Goal: Task Accomplishment & Management: Manage account settings

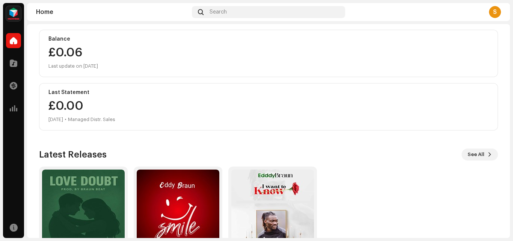
scroll to position [130, 0]
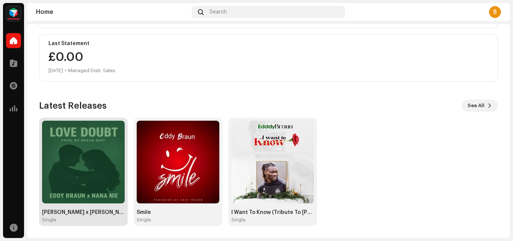
click at [73, 152] on img at bounding box center [83, 162] width 83 height 83
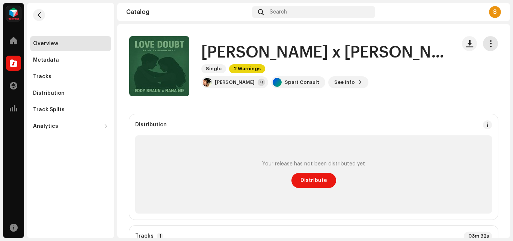
click at [488, 41] on span "button" at bounding box center [491, 44] width 7 height 6
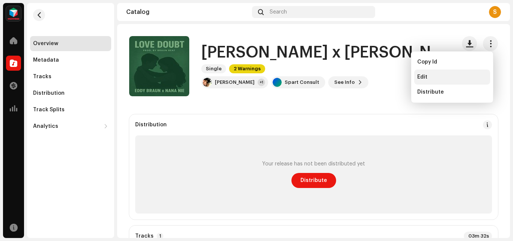
click at [429, 76] on div "Edit" at bounding box center [453, 77] width 70 height 6
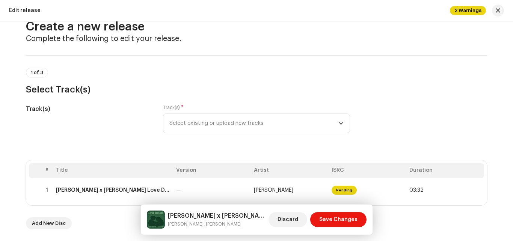
scroll to position [38, 0]
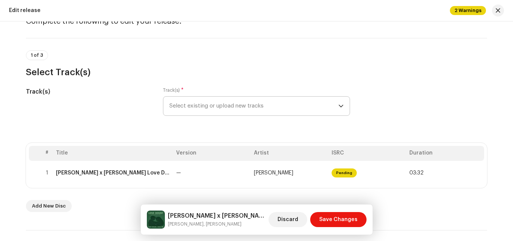
click at [316, 102] on span "Select existing or upload new tracks" at bounding box center [254, 106] width 169 height 19
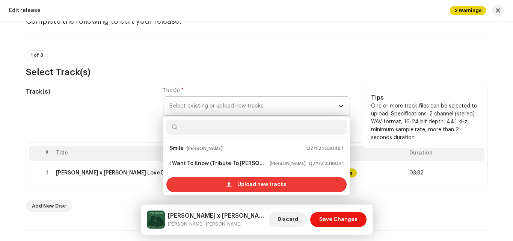
click at [251, 183] on span "Upload new tracks" at bounding box center [262, 184] width 49 height 15
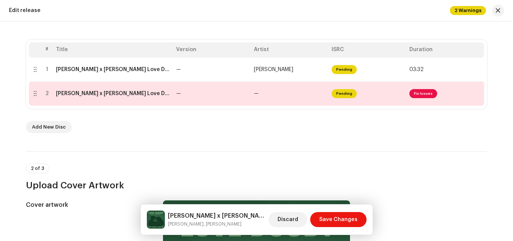
scroll to position [150, 0]
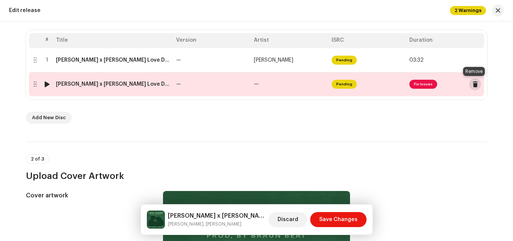
click at [474, 83] on span at bounding box center [476, 84] width 6 height 6
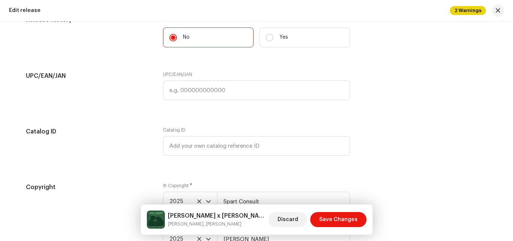
scroll to position [1278, 0]
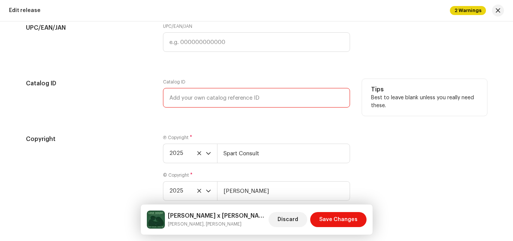
click at [268, 95] on input "text" at bounding box center [256, 98] width 187 height 20
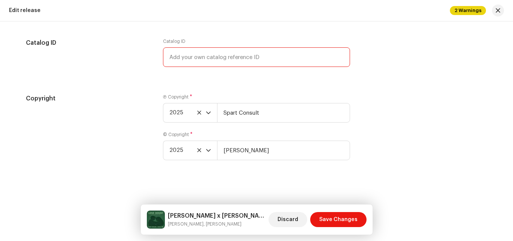
scroll to position [1319, 0]
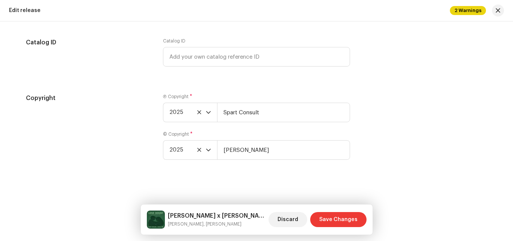
click at [343, 217] on span "Save Changes" at bounding box center [338, 219] width 38 height 15
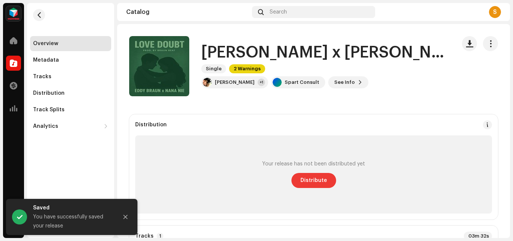
click at [317, 179] on span "Distribute" at bounding box center [314, 180] width 27 height 15
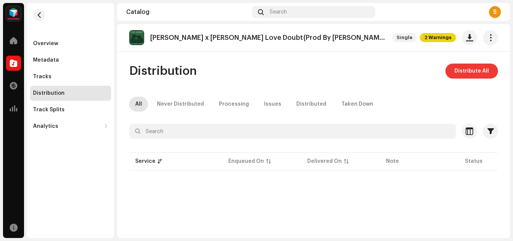
click at [461, 69] on span "Distribute All" at bounding box center [472, 71] width 35 height 15
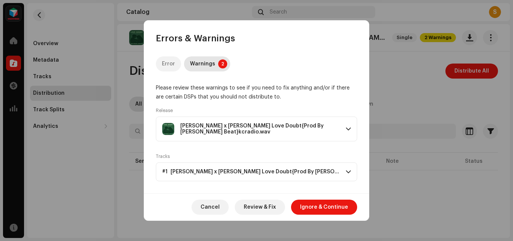
click at [166, 61] on div "Error" at bounding box center [168, 63] width 13 height 15
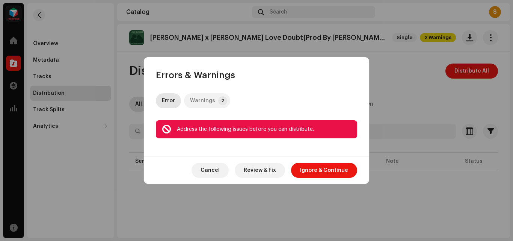
click at [210, 97] on div "Warnings" at bounding box center [202, 100] width 25 height 15
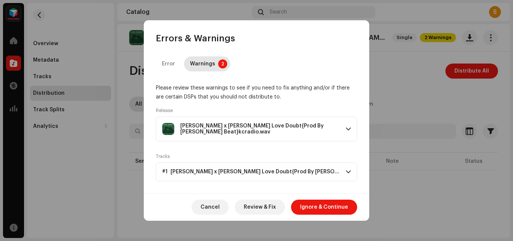
click at [351, 127] on span at bounding box center [348, 129] width 5 height 6
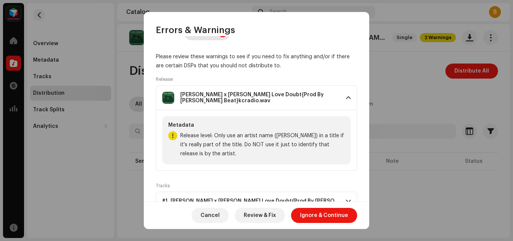
scroll to position [44, 0]
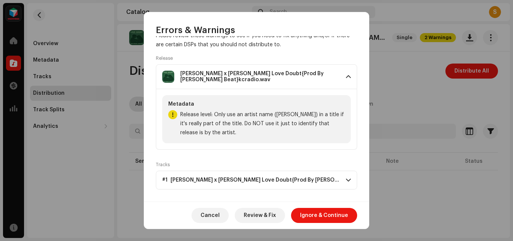
click at [342, 176] on p-accordion-header "#1 [PERSON_NAME] x [PERSON_NAME] Love Doubt{Prod By [PERSON_NAME]}kcradio.wav" at bounding box center [256, 180] width 201 height 19
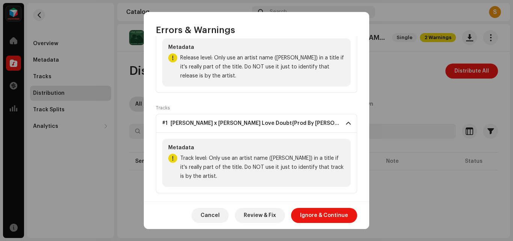
scroll to position [104, 0]
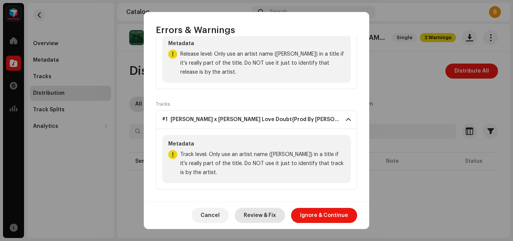
click at [268, 213] on span "Review & Fix" at bounding box center [260, 215] width 32 height 15
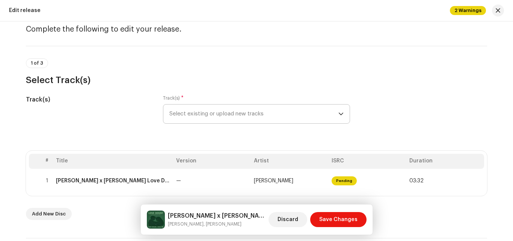
scroll to position [75, 0]
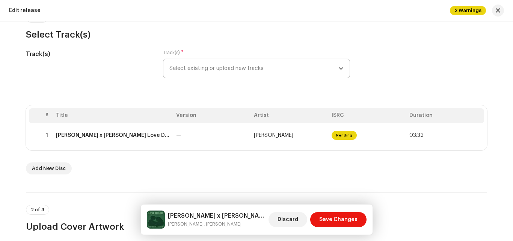
click at [252, 66] on span "Select existing or upload new tracks" at bounding box center [254, 68] width 169 height 19
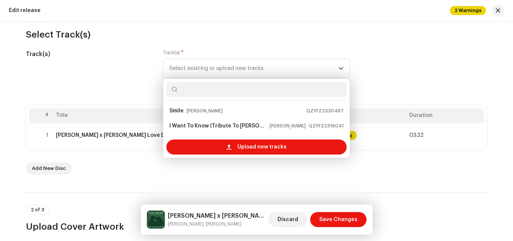
click at [389, 71] on div "Track(s) Track(s) * Select existing or upload new tracks Smile [PERSON_NAME] QZ…" at bounding box center [257, 69] width 462 height 38
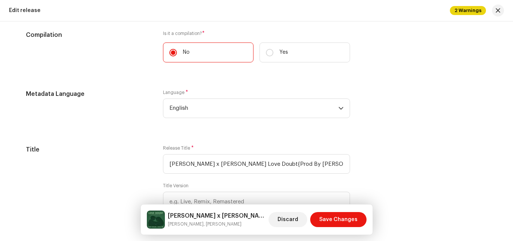
scroll to position [677, 0]
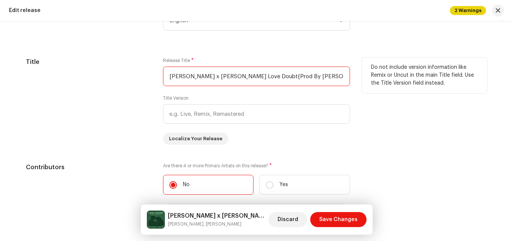
click at [229, 76] on input "[PERSON_NAME] x [PERSON_NAME] Love Doubt{Prod By [PERSON_NAME] Beat}kcradio.wav" at bounding box center [256, 77] width 187 height 20
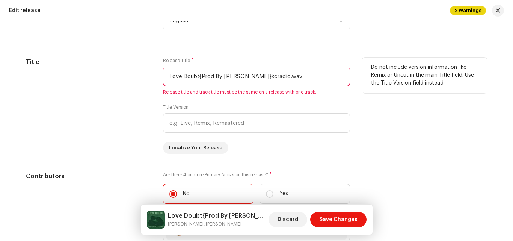
click at [298, 77] on input "Love Doubt{Prod By [PERSON_NAME]}kcradio.wav" at bounding box center [256, 77] width 187 height 20
type input "Love Doubt"
click at [375, 120] on div "Do not include version information like Remix or Uncut in the main Title field.…" at bounding box center [424, 106] width 125 height 96
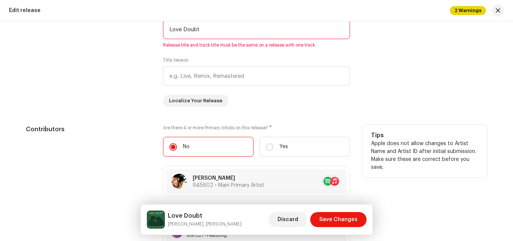
scroll to position [827, 0]
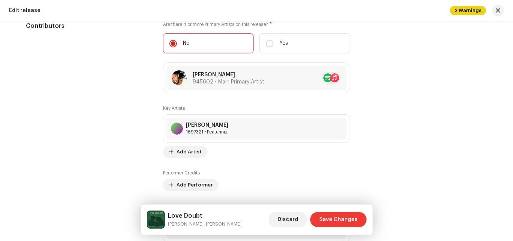
click at [336, 220] on span "Save Changes" at bounding box center [338, 219] width 38 height 15
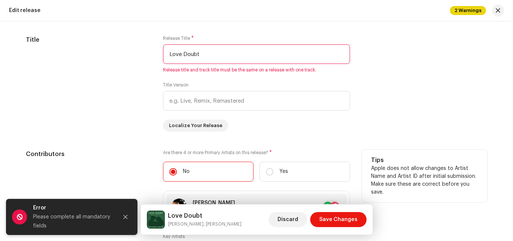
scroll to position [677, 0]
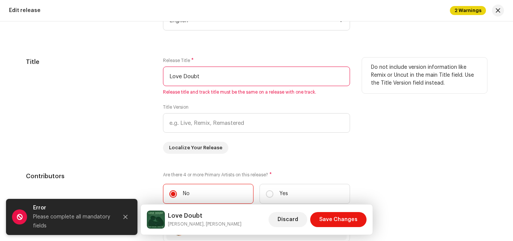
click at [206, 77] on input "Love Doubt" at bounding box center [256, 77] width 187 height 20
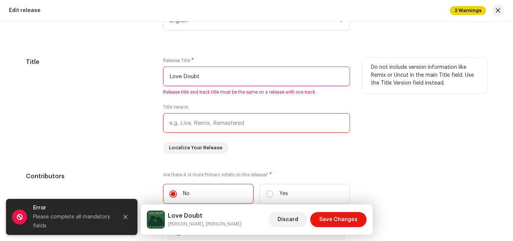
click at [209, 124] on input "text" at bounding box center [256, 123] width 187 height 20
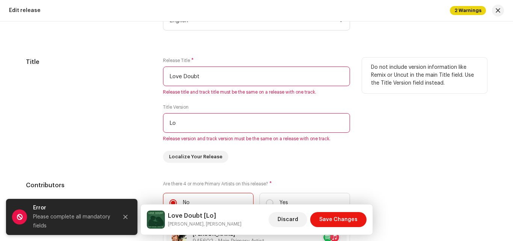
type input "L"
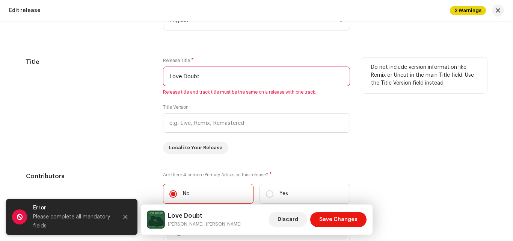
click at [224, 74] on input "Love Doubt" at bounding box center [256, 77] width 187 height 20
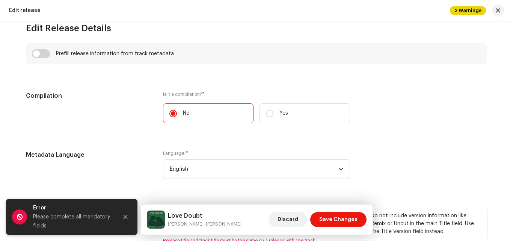
scroll to position [526, 0]
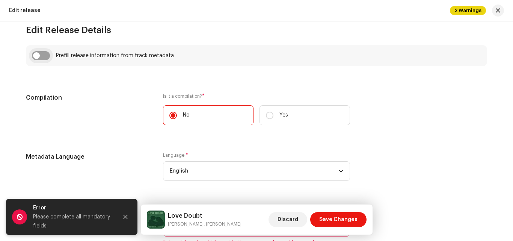
click at [37, 53] on input "checkbox" at bounding box center [41, 55] width 18 height 9
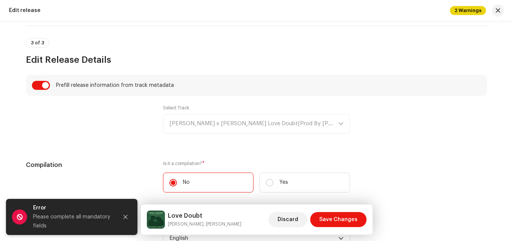
scroll to position [489, 0]
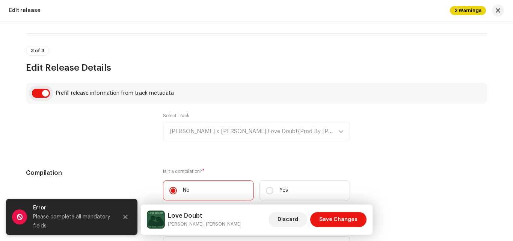
click at [36, 91] on input "checkbox" at bounding box center [41, 93] width 18 height 9
checkbox input "false"
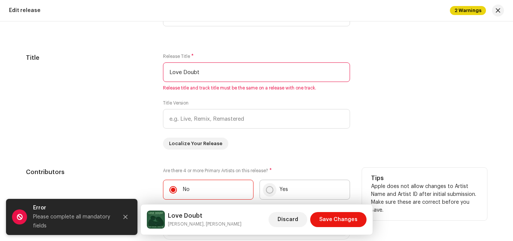
scroll to position [677, 0]
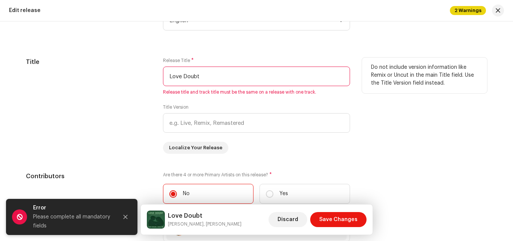
click at [210, 76] on input "Love Doubt" at bounding box center [256, 77] width 187 height 20
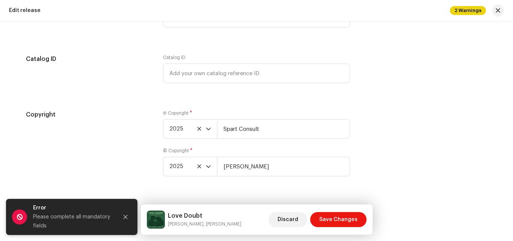
scroll to position [1353, 0]
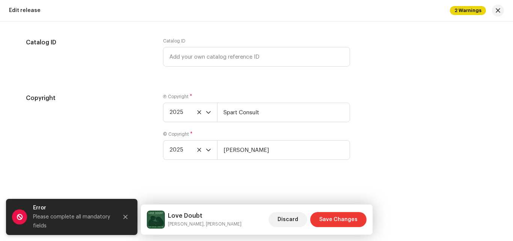
click at [343, 216] on span "Save Changes" at bounding box center [338, 219] width 38 height 15
click at [344, 216] on span "Save Changes" at bounding box center [338, 219] width 38 height 15
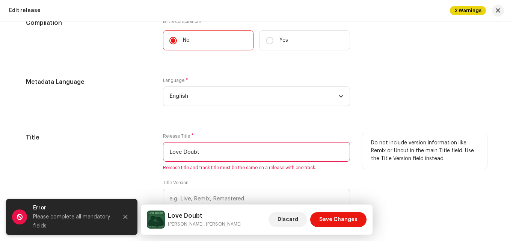
scroll to position [676, 0]
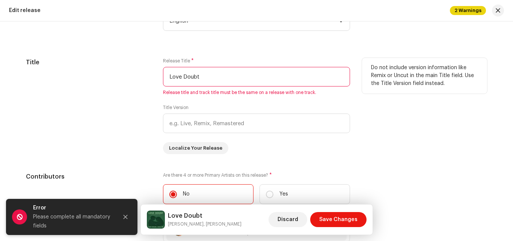
click at [211, 76] on input "Love Doubt" at bounding box center [256, 77] width 187 height 20
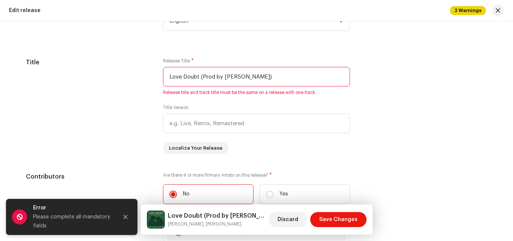
type input "Love Doubt (Prod by [PERSON_NAME])"
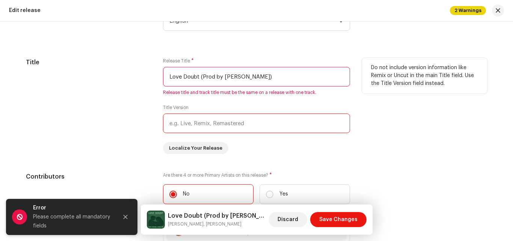
click at [226, 125] on input "text" at bounding box center [256, 124] width 187 height 20
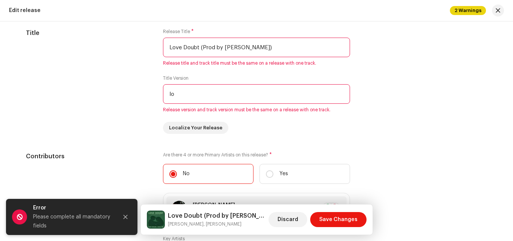
scroll to position [714, 0]
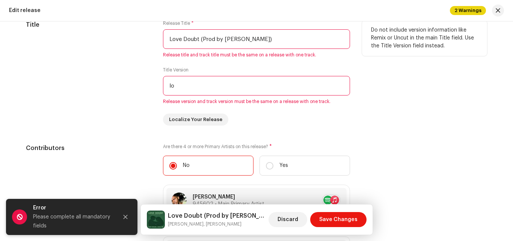
type input "lo"
drag, startPoint x: 258, startPoint y: 39, endPoint x: 200, endPoint y: 41, distance: 57.9
click at [200, 41] on input "Love Doubt (Prod by [PERSON_NAME])" at bounding box center [256, 39] width 187 height 20
type input "Love Doubt"
click at [191, 90] on input "lo" at bounding box center [256, 86] width 187 height 20
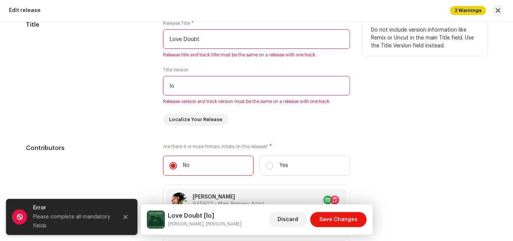
type input "l"
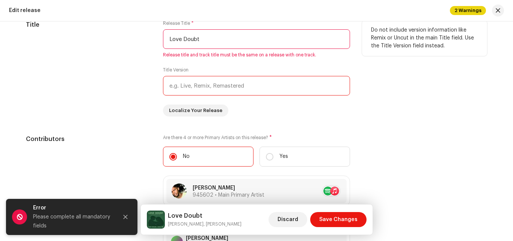
type input "L"
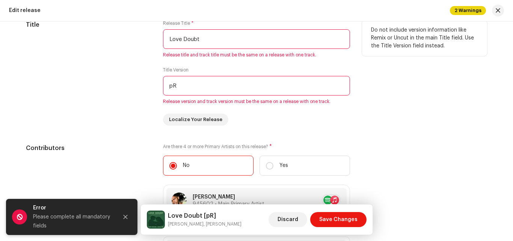
type input "p"
type input "Prod By [PERSON_NAME]"
click at [401, 113] on div "Do not include version information like Remix or Uncut in the main Title field.…" at bounding box center [424, 72] width 125 height 105
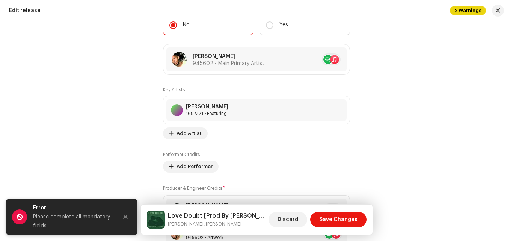
scroll to position [902, 0]
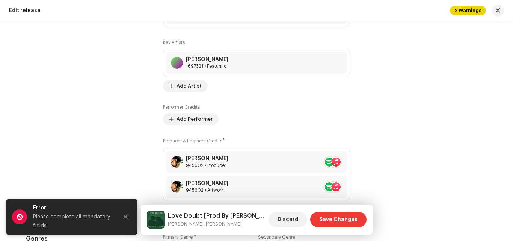
click at [333, 219] on span "Save Changes" at bounding box center [338, 219] width 38 height 15
click at [334, 219] on span "Save Changes" at bounding box center [338, 219] width 38 height 15
click at [124, 217] on icon "Close" at bounding box center [125, 216] width 5 height 5
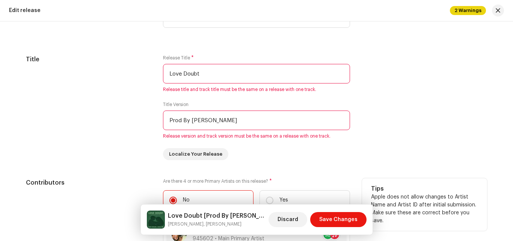
scroll to position [676, 0]
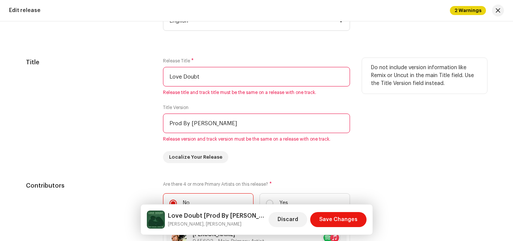
drag, startPoint x: 232, startPoint y: 121, endPoint x: 158, endPoint y: 119, distance: 73.7
click at [158, 119] on div "Title Release Title * Love Doubt Release title and track title must be the same…" at bounding box center [257, 110] width 462 height 105
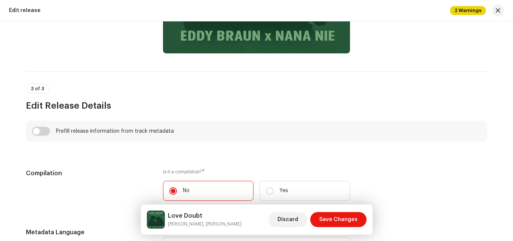
scroll to position [451, 0]
click at [500, 11] on span "button" at bounding box center [498, 11] width 5 height 6
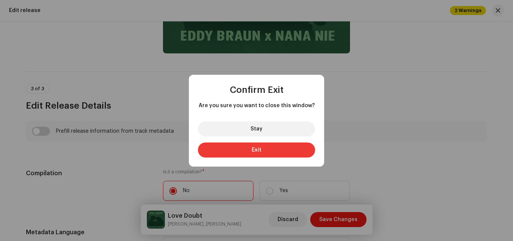
click at [265, 149] on button "Exit" at bounding box center [256, 149] width 117 height 15
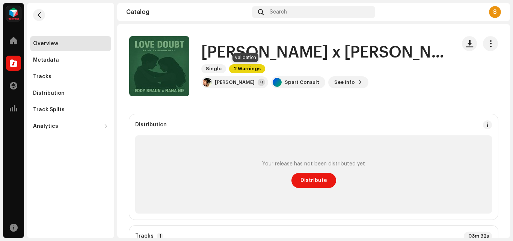
click at [241, 67] on span "2 Warnings" at bounding box center [247, 68] width 36 height 9
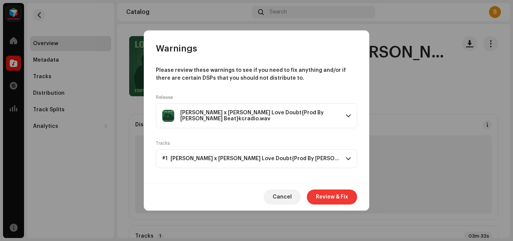
click at [332, 197] on span "Review & Fix" at bounding box center [332, 196] width 32 height 15
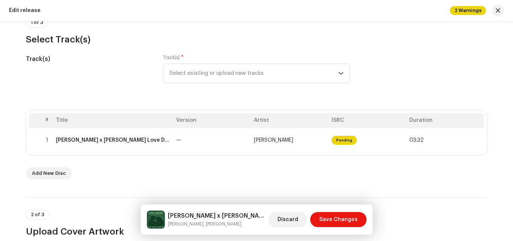
scroll to position [75, 0]
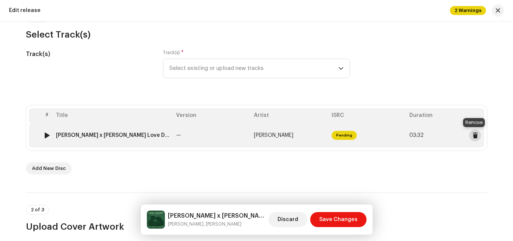
click at [474, 135] on span at bounding box center [476, 135] width 6 height 6
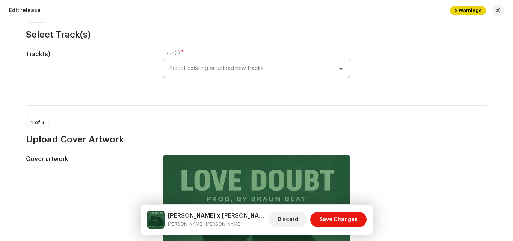
click at [197, 68] on span "Select existing or upload new tracks" at bounding box center [254, 68] width 169 height 19
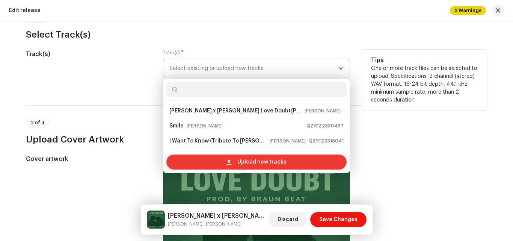
click at [216, 161] on div "Upload new tracks" at bounding box center [257, 161] width 180 height 15
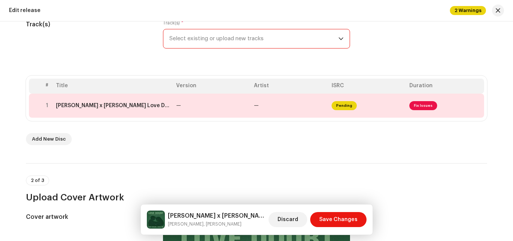
scroll to position [106, 0]
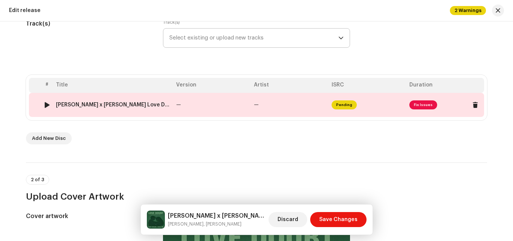
click at [418, 104] on span "Fix Issues" at bounding box center [424, 104] width 28 height 9
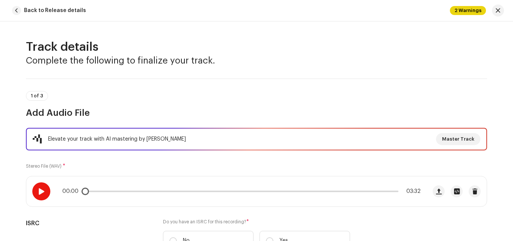
click at [40, 191] on span at bounding box center [41, 191] width 6 height 6
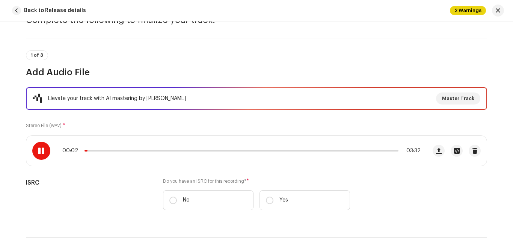
scroll to position [113, 0]
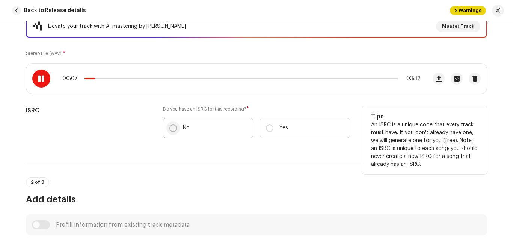
click at [171, 129] on input "No" at bounding box center [174, 128] width 8 height 8
radio input "true"
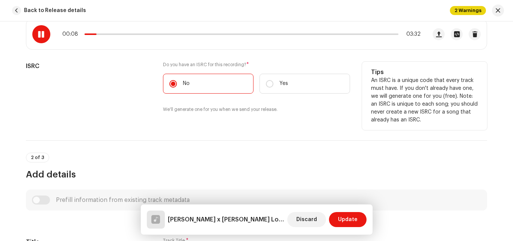
scroll to position [188, 0]
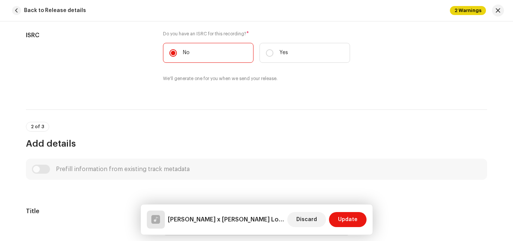
click at [39, 168] on div "Prefill information from existing track metadata" at bounding box center [257, 169] width 450 height 9
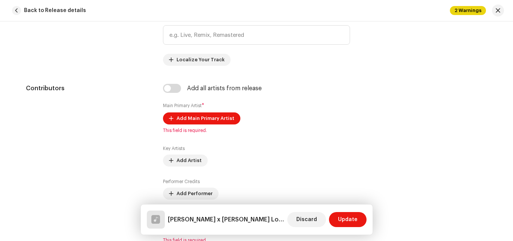
scroll to position [413, 0]
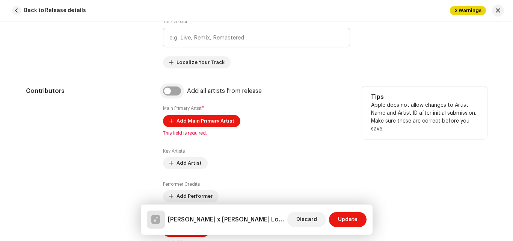
click at [166, 91] on input "checkbox" at bounding box center [172, 90] width 18 height 9
checkbox input "true"
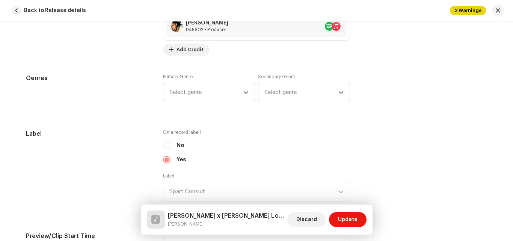
scroll to position [714, 0]
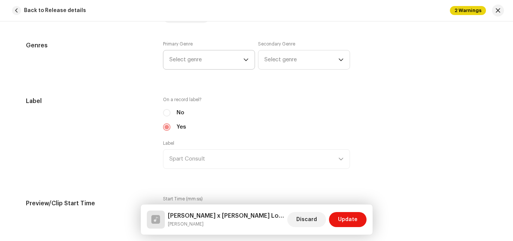
click at [225, 59] on span "Select genre" at bounding box center [207, 59] width 74 height 19
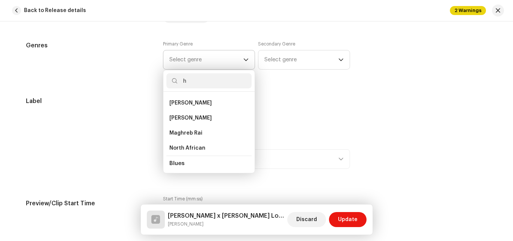
scroll to position [0, 0]
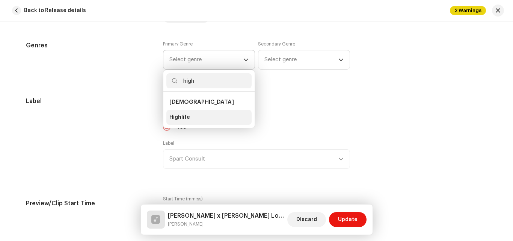
type input "high"
click at [191, 116] on li "Highlife" at bounding box center [209, 117] width 85 height 15
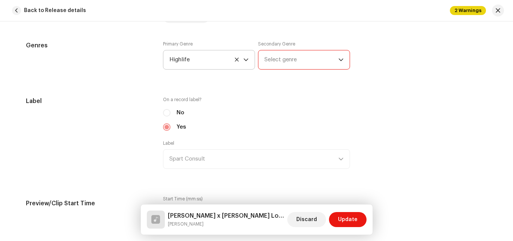
click at [298, 58] on span "Select genre" at bounding box center [302, 59] width 74 height 19
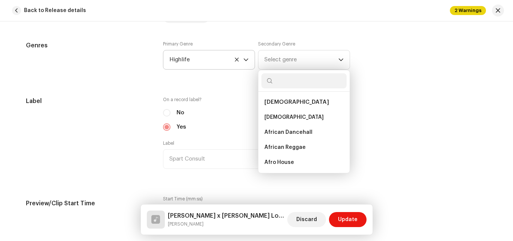
click at [199, 58] on span "Highlife" at bounding box center [207, 59] width 74 height 19
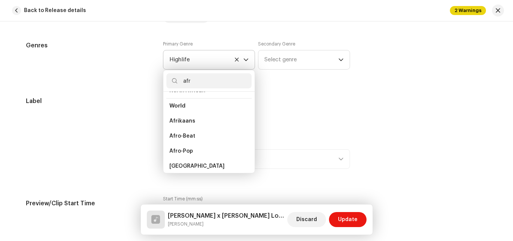
scroll to position [166, 0]
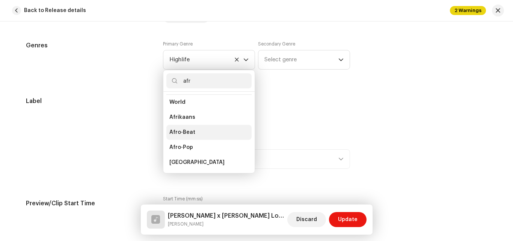
type input "afr"
click at [183, 130] on span "Afro-Beat" at bounding box center [183, 133] width 26 height 8
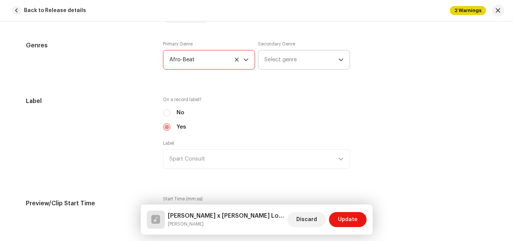
click at [284, 58] on span "Select genre" at bounding box center [302, 59] width 74 height 19
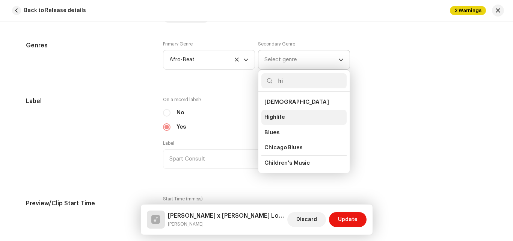
type input "hi"
click at [278, 115] on span "Highlife" at bounding box center [275, 118] width 21 height 8
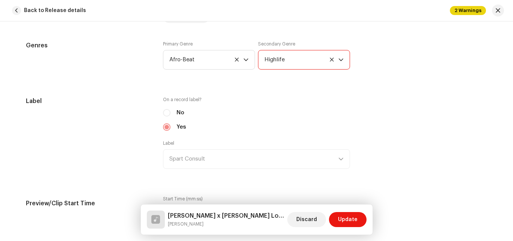
click at [374, 81] on div "Track details Complete the following to finalize your track. 1 of 3 Add Audio F…" at bounding box center [257, 196] width 486 height 1743
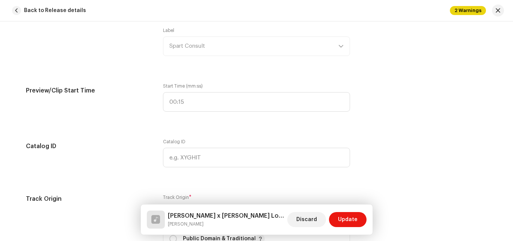
scroll to position [940, 0]
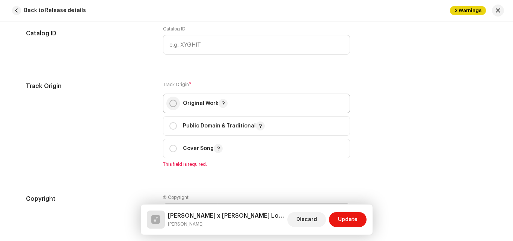
click at [172, 103] on input "radio" at bounding box center [174, 104] width 8 height 8
radio input "true"
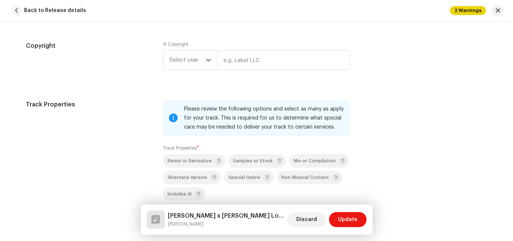
scroll to position [1090, 0]
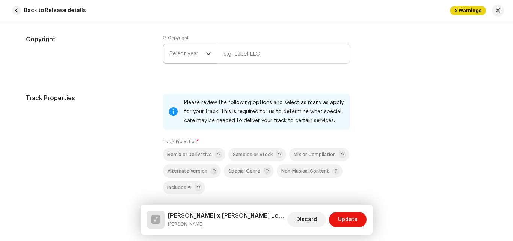
click at [189, 53] on span "Select year" at bounding box center [188, 53] width 36 height 19
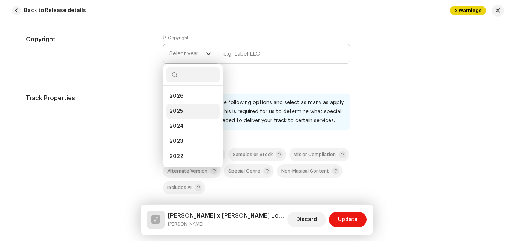
click at [192, 109] on li "2025" at bounding box center [193, 111] width 53 height 15
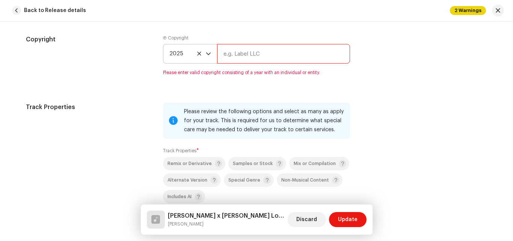
click at [255, 52] on input "text" at bounding box center [283, 54] width 133 height 20
type input "Spart Consult"
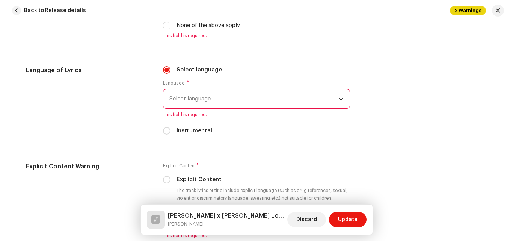
scroll to position [1278, 0]
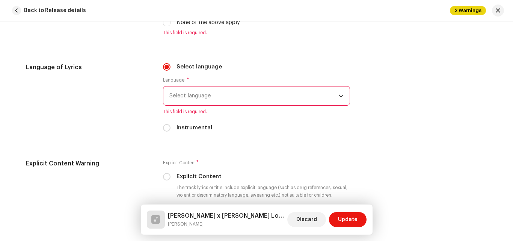
click at [190, 92] on span "Select language" at bounding box center [254, 95] width 169 height 19
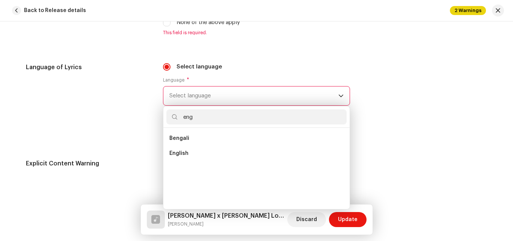
scroll to position [0, 0]
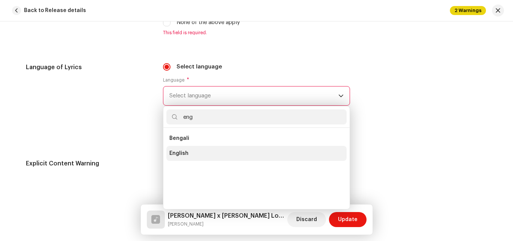
type input "eng"
click at [191, 156] on li "English" at bounding box center [257, 153] width 180 height 15
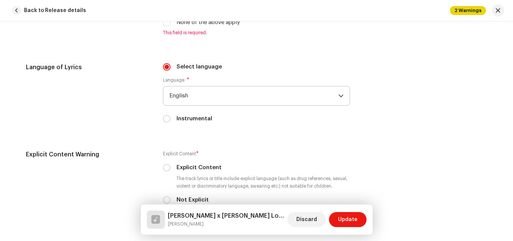
click at [378, 111] on div "Language of Lyrics Select language Language * English Instrumental" at bounding box center [257, 97] width 462 height 69
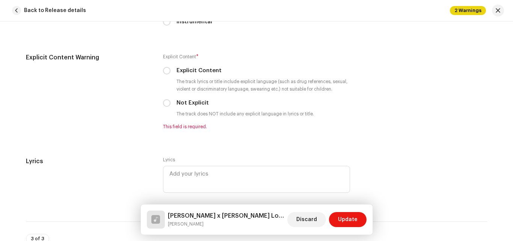
scroll to position [1391, 0]
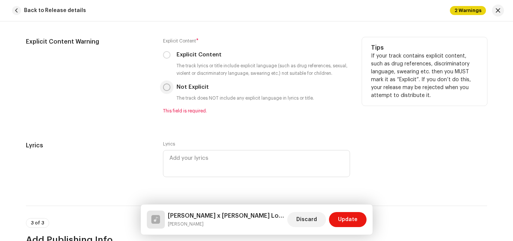
click at [165, 88] on input "Not Explicit" at bounding box center [167, 87] width 8 height 8
radio input "true"
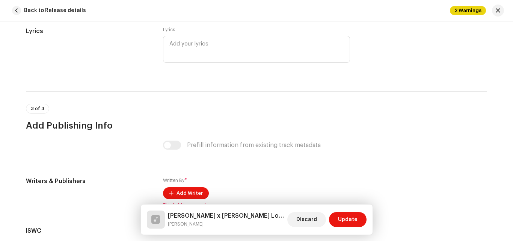
scroll to position [1579, 0]
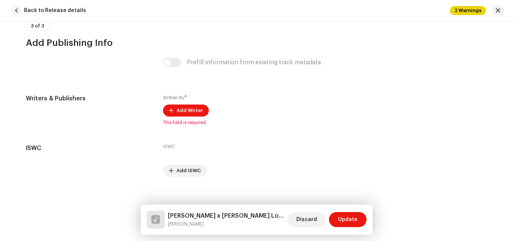
click at [174, 61] on div "Prefill information from existing track metadata" at bounding box center [256, 62] width 187 height 9
click at [174, 65] on div "Prefill information from existing track metadata" at bounding box center [256, 62] width 187 height 9
click at [188, 107] on span "Add Writer" at bounding box center [190, 110] width 26 height 15
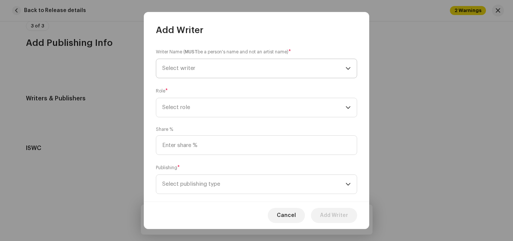
click at [216, 67] on span "Select writer" at bounding box center [253, 68] width 183 height 19
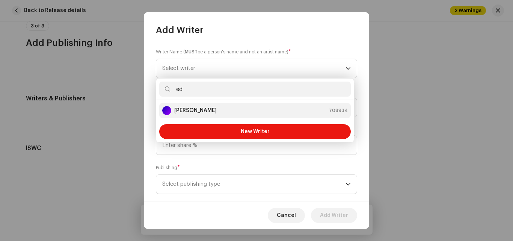
type input "ed"
click at [236, 113] on div "[PERSON_NAME] 708934" at bounding box center [255, 110] width 186 height 9
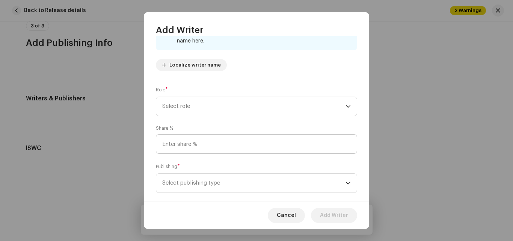
scroll to position [75, 0]
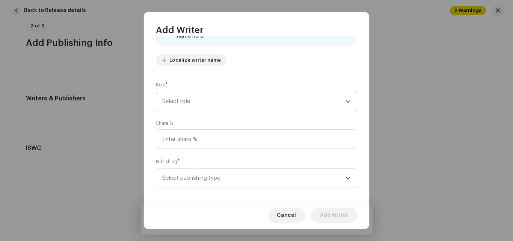
click at [251, 100] on span "Select role" at bounding box center [253, 101] width 183 height 19
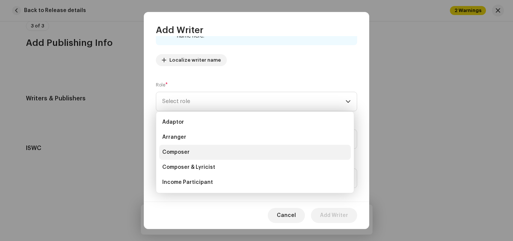
click at [208, 153] on li "Composer" at bounding box center [255, 152] width 192 height 15
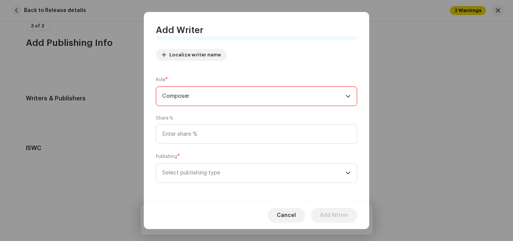
scroll to position [83, 0]
click at [230, 167] on span "Select publishing type" at bounding box center [253, 170] width 183 height 19
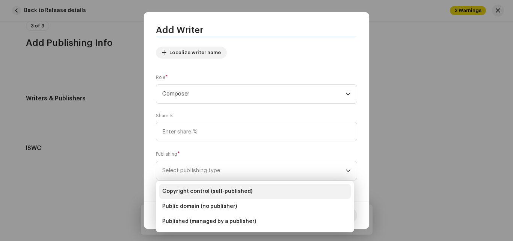
click at [224, 190] on span "Copyright control (self-published)" at bounding box center [207, 192] width 90 height 8
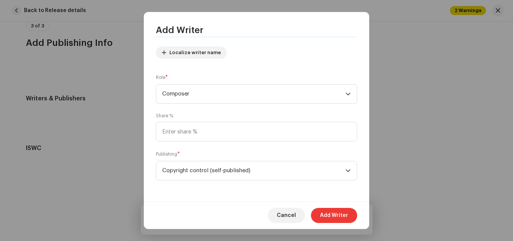
click at [338, 217] on span "Add Writer" at bounding box center [334, 215] width 28 height 15
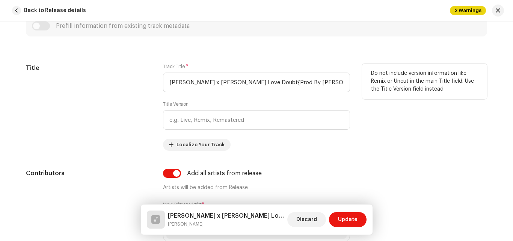
scroll to position [68, 0]
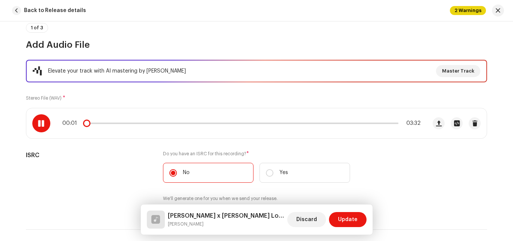
drag, startPoint x: 289, startPoint y: 124, endPoint x: 76, endPoint y: 127, distance: 213.1
click at [76, 127] on div "00:01 03:32" at bounding box center [226, 123] width 401 height 30
click at [38, 122] on span at bounding box center [41, 123] width 6 height 6
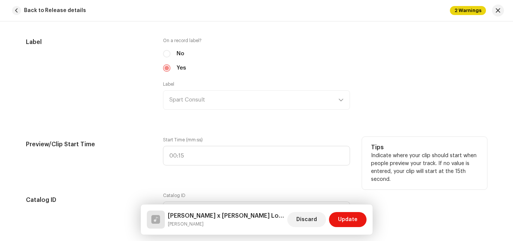
scroll to position [820, 0]
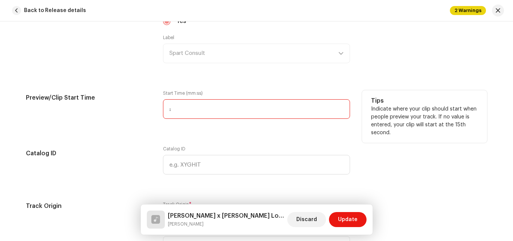
click at [180, 111] on input ":" at bounding box center [256, 109] width 187 height 20
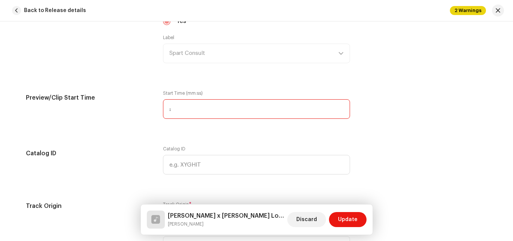
type input "00:10"
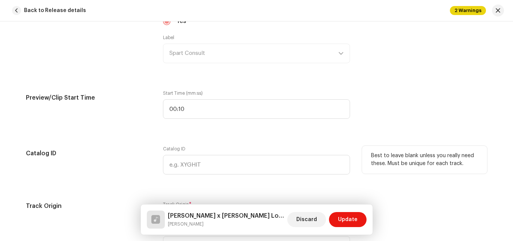
click at [357, 146] on div "Catalog ID Catalog ID Best to leave blank unless you really need these. Must be…" at bounding box center [257, 165] width 462 height 38
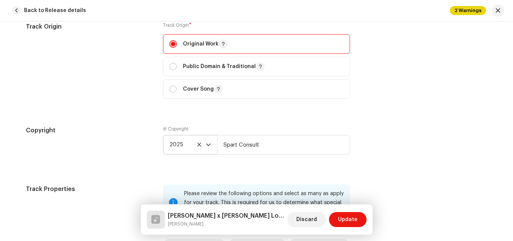
scroll to position [1008, 0]
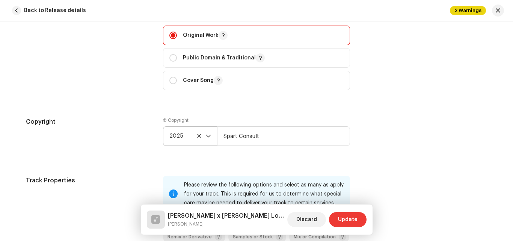
click at [350, 217] on span "Update" at bounding box center [348, 219] width 20 height 15
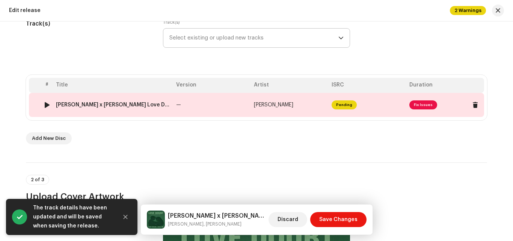
click at [425, 104] on span "Fix Issues" at bounding box center [424, 104] width 28 height 9
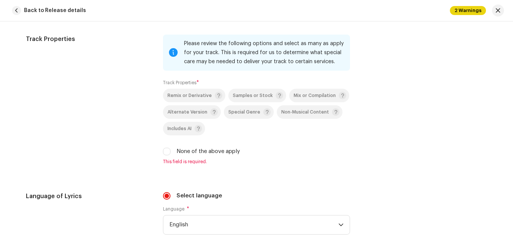
scroll to position [1165, 0]
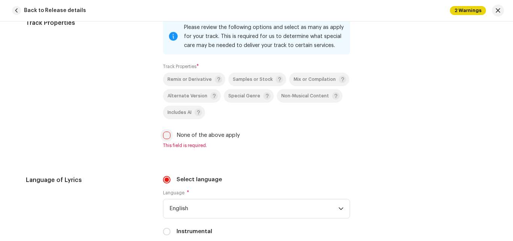
click at [165, 135] on input "None of the above apply" at bounding box center [167, 136] width 8 height 8
checkbox input "true"
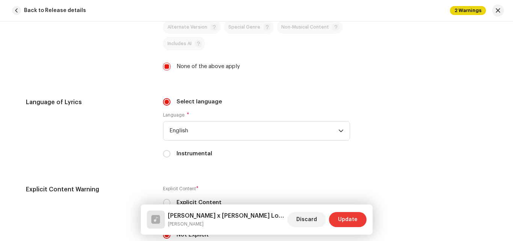
scroll to position [1240, 0]
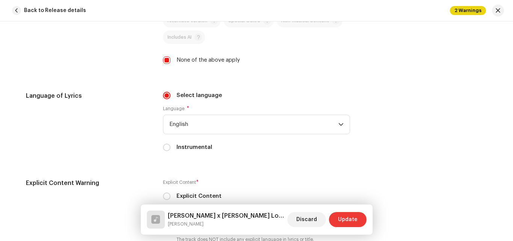
click at [352, 217] on span "Update" at bounding box center [348, 219] width 20 height 15
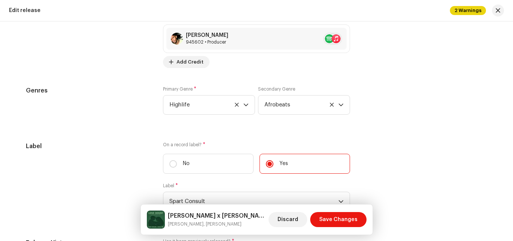
scroll to position [1052, 0]
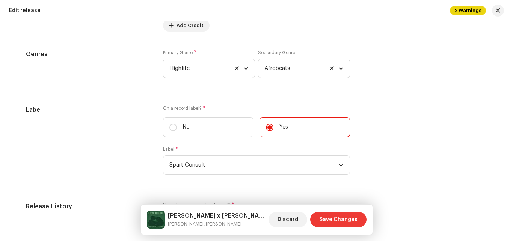
click at [345, 217] on span "Save Changes" at bounding box center [338, 219] width 38 height 15
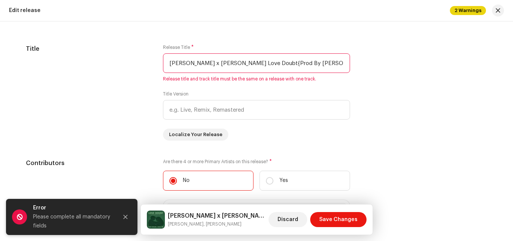
scroll to position [689, 0]
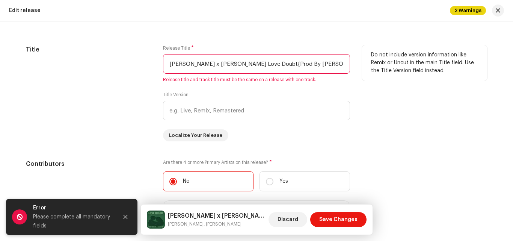
click at [185, 65] on input "[PERSON_NAME] x [PERSON_NAME] Love Doubt{Prod By [PERSON_NAME] Beat}kcradio.wav" at bounding box center [256, 64] width 187 height 20
click at [228, 64] on input "[PERSON_NAME] x [PERSON_NAME] Love Doubt{Prod By [PERSON_NAME] Beat}kcradio.wav" at bounding box center [256, 64] width 187 height 20
click at [272, 64] on input "Love Doubt{Prod By [PERSON_NAME]}kcradio.wav" at bounding box center [256, 64] width 187 height 20
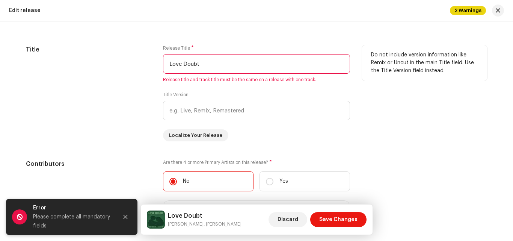
click at [345, 135] on div "Release Title * Love Doubt Release title and track title must be the same on a …" at bounding box center [256, 93] width 187 height 96
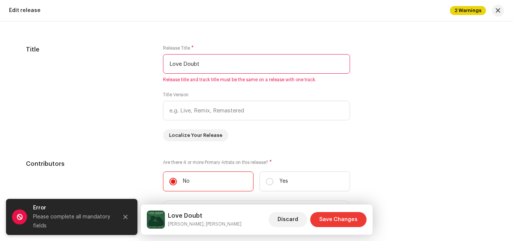
click at [342, 218] on span "Save Changes" at bounding box center [338, 219] width 38 height 15
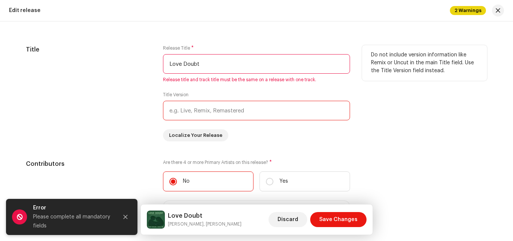
click at [203, 109] on input "text" at bounding box center [256, 111] width 187 height 20
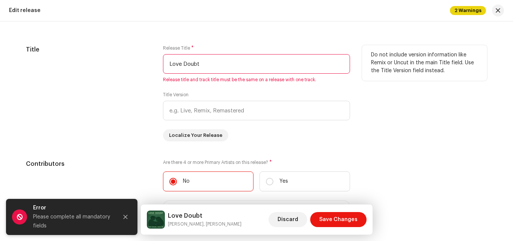
click at [200, 62] on input "Love Doubt" at bounding box center [256, 64] width 187 height 20
paste input "[PERSON_NAME] x [PERSON_NAME] Love Doubt{Prod By [PERSON_NAME] Beat}kcradio.wav"
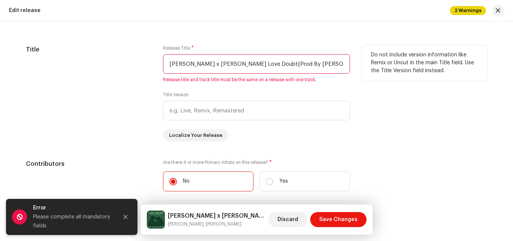
scroll to position [0, 3]
type input "[PERSON_NAME] x [PERSON_NAME] Love Doubt{Prod By [PERSON_NAME] Beat}kcradio.wav"
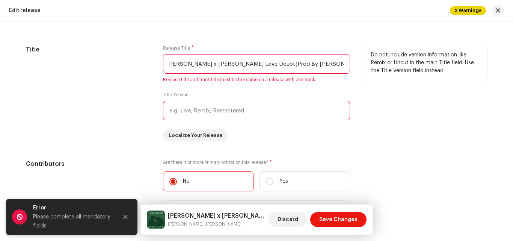
scroll to position [0, 0]
click at [253, 110] on input "text" at bounding box center [256, 111] width 187 height 20
paste input "[PERSON_NAME] x [PERSON_NAME] Love Doubt{Prod By [PERSON_NAME] Beat}kcradio.wav"
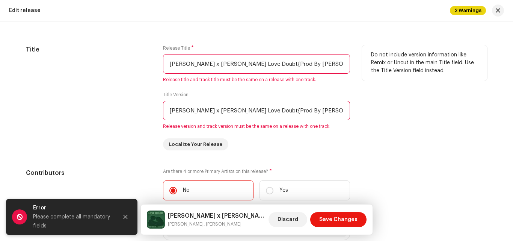
scroll to position [0, 3]
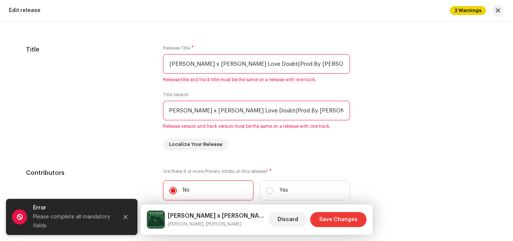
type input "[PERSON_NAME] x [PERSON_NAME] Love Doubt{Prod By [PERSON_NAME] Beat}kcradio.wav"
click at [339, 219] on span "Save Changes" at bounding box center [338, 219] width 38 height 15
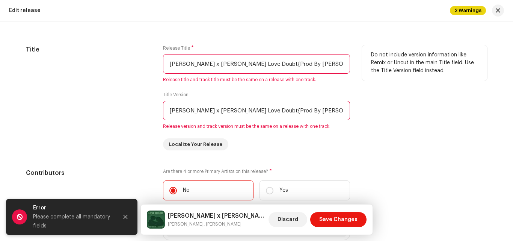
click at [269, 64] on input "[PERSON_NAME] x [PERSON_NAME] Love Doubt{Prod By [PERSON_NAME] Beat}kcradio.wav" at bounding box center [256, 64] width 187 height 20
click at [228, 63] on input "[PERSON_NAME] x [PERSON_NAME] Love Doubt{Prod By [PERSON_NAME] Beat}kcradio.wav" at bounding box center [256, 64] width 187 height 20
click at [230, 64] on input "[PERSON_NAME] x [PERSON_NAME] Love Doubt{Prod By [PERSON_NAME] Beat}kcradio.wav" at bounding box center [256, 64] width 187 height 20
type input "Love Doubt{Prod By [PERSON_NAME]}kcradio.wav"
click at [229, 111] on input "[PERSON_NAME] x [PERSON_NAME] Love Doubt{Prod By [PERSON_NAME] Beat}kcradio.wav" at bounding box center [256, 111] width 187 height 20
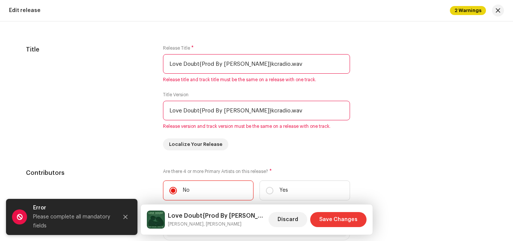
type input "Love Doubt{Prod By [PERSON_NAME]}kcradio.wav"
click at [341, 218] on span "Save Changes" at bounding box center [338, 219] width 38 height 15
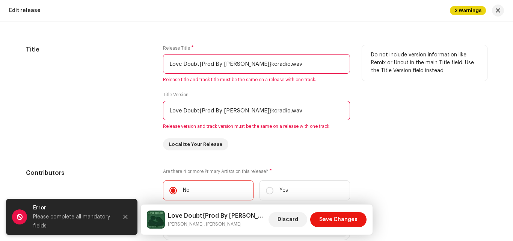
click at [252, 64] on input "Love Doubt{Prod By [PERSON_NAME]}kcradio.wav" at bounding box center [256, 64] width 187 height 20
click at [216, 65] on input "Love Doubtkcradio.wav" at bounding box center [256, 64] width 187 height 20
click at [224, 63] on input "Love Doubt.wav" at bounding box center [256, 64] width 187 height 20
type input "Love Doubt"
click at [199, 109] on input "Love Doubt{Prod By [PERSON_NAME]}kcradio.wav" at bounding box center [256, 111] width 187 height 20
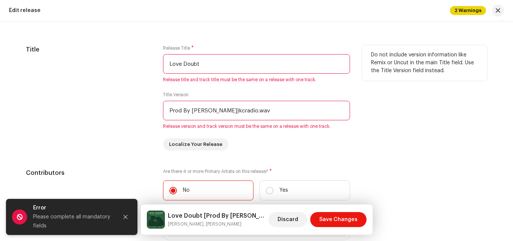
click at [239, 111] on input "Prod By [PERSON_NAME]}kcradio.wav" at bounding box center [256, 111] width 187 height 20
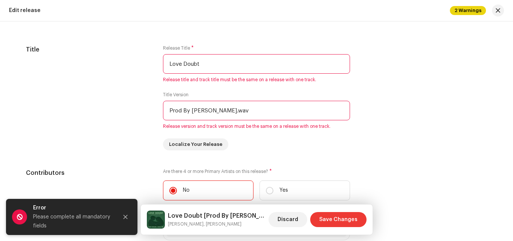
click at [332, 217] on span "Save Changes" at bounding box center [338, 219] width 38 height 15
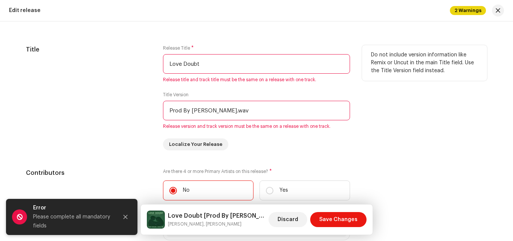
click at [233, 111] on input "Prod By [PERSON_NAME].wav" at bounding box center [256, 111] width 187 height 20
type input "Prod By [PERSON_NAME]"
click at [279, 146] on div "Release Title * Love Doubt Release title and track title must be the same on a …" at bounding box center [256, 97] width 187 height 105
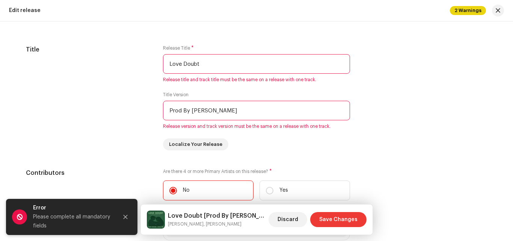
click at [329, 220] on span "Save Changes" at bounding box center [338, 219] width 38 height 15
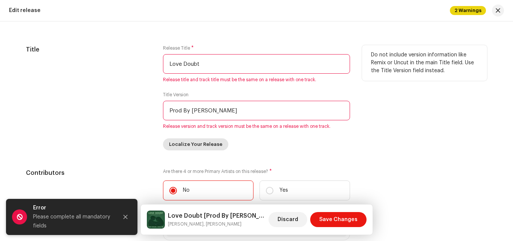
click at [197, 141] on span "Localize Your Release" at bounding box center [195, 144] width 53 height 15
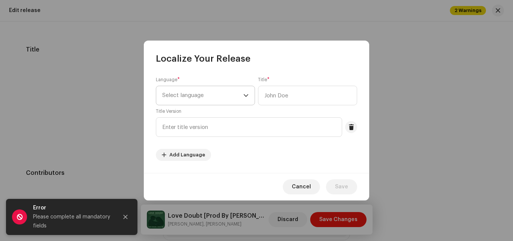
click at [225, 90] on span "Select language" at bounding box center [202, 95] width 81 height 19
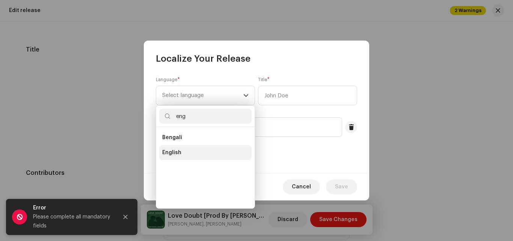
type input "eng"
click at [188, 149] on li "English" at bounding box center [205, 152] width 92 height 15
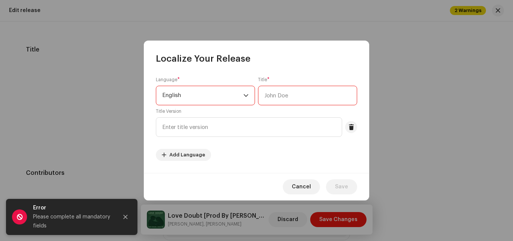
click at [287, 93] on input "text" at bounding box center [307, 96] width 99 height 20
type input "[PERSON_NAME]"
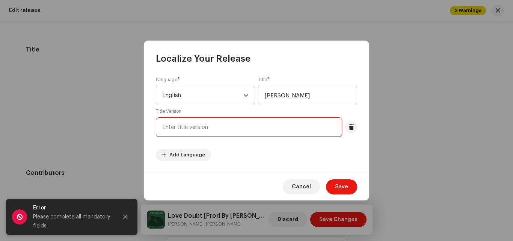
click at [230, 129] on input "text" at bounding box center [249, 127] width 186 height 20
drag, startPoint x: 230, startPoint y: 129, endPoint x: 197, endPoint y: 130, distance: 32.3
click at [197, 130] on input "text" at bounding box center [249, 127] width 186 height 20
type input "Love Doubt"
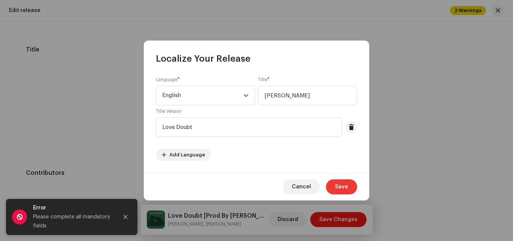
click at [345, 185] on span "Save" at bounding box center [341, 186] width 13 height 15
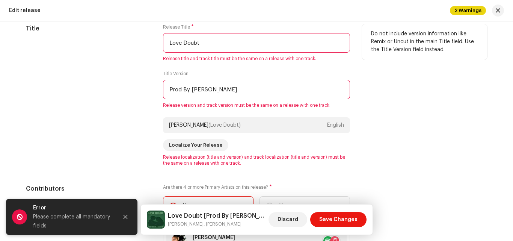
scroll to position [727, 0]
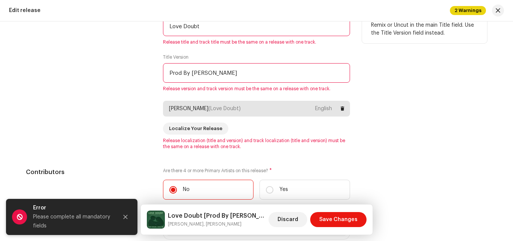
click at [281, 111] on div "[PERSON_NAME] (Love Doubt) English" at bounding box center [256, 109] width 187 height 16
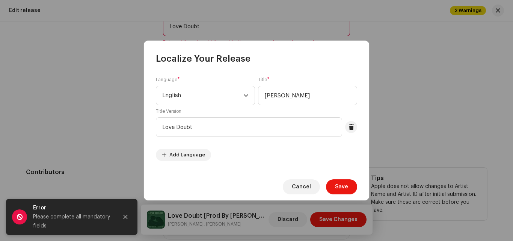
click at [341, 182] on span "Save" at bounding box center [341, 186] width 13 height 15
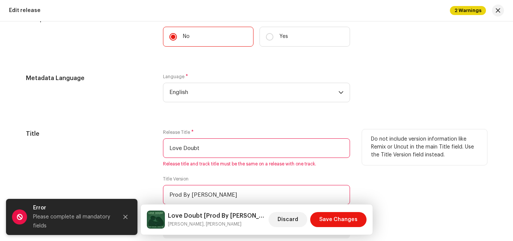
scroll to position [689, 0]
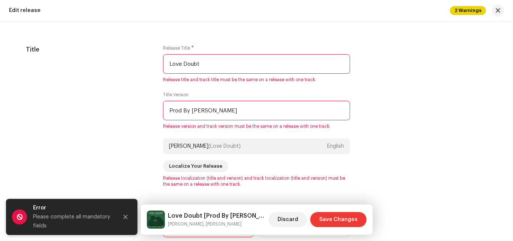
click at [340, 218] on span "Save Changes" at bounding box center [338, 219] width 38 height 15
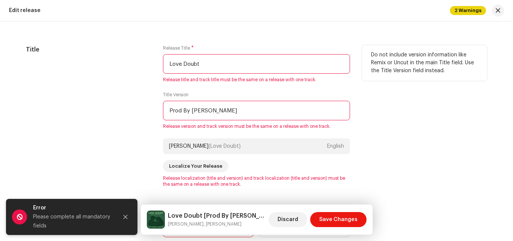
click at [233, 108] on input "Prod By [PERSON_NAME]" at bounding box center [256, 111] width 187 height 20
click at [233, 112] on input "Prod By [PERSON_NAME]" at bounding box center [256, 111] width 187 height 20
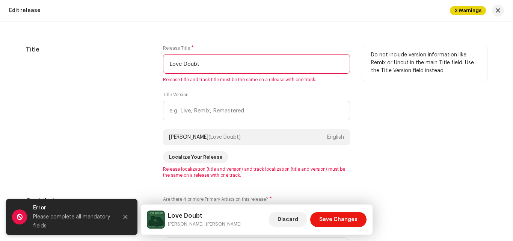
click at [235, 65] on input "Love Doubt" at bounding box center [256, 64] width 187 height 20
paste input "[PERSON_NAME] x [PERSON_NAME] Love Doubt{Prod By [PERSON_NAME] Beat}kcradio.wav"
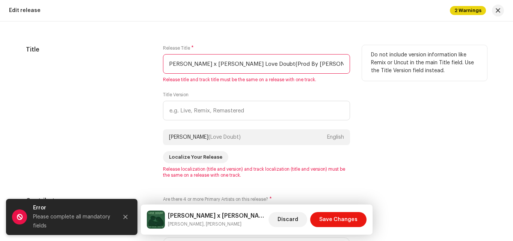
type input "[PERSON_NAME] x [PERSON_NAME] Love Doubt{Prod By [PERSON_NAME] Beat}kcradio.wav"
click at [375, 111] on div "Do not include version information like Remix or Uncut in the main Title field.…" at bounding box center [424, 111] width 125 height 133
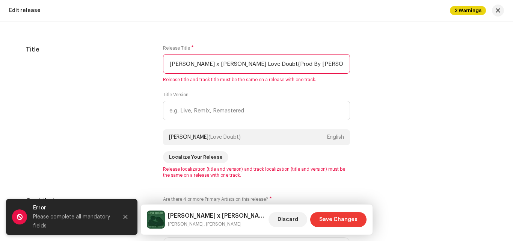
click at [338, 218] on span "Save Changes" at bounding box center [338, 219] width 38 height 15
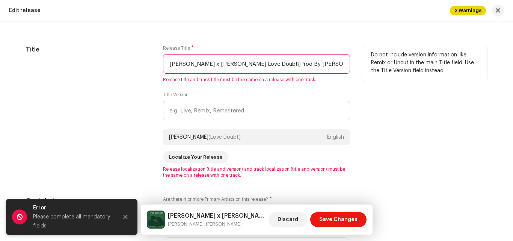
click at [231, 65] on input "[PERSON_NAME] x [PERSON_NAME] Love Doubt{Prod By [PERSON_NAME] Beat}kcradio.wav" at bounding box center [256, 64] width 187 height 20
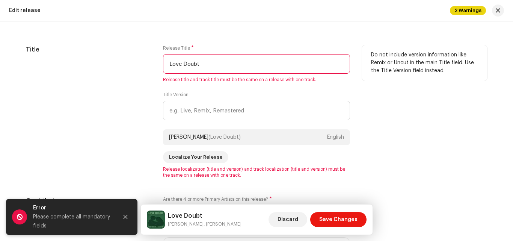
type input "Love Doubt"
click at [352, 97] on div "Title Release Title * Love Doubt Release title and track title must be the same…" at bounding box center [257, 111] width 462 height 133
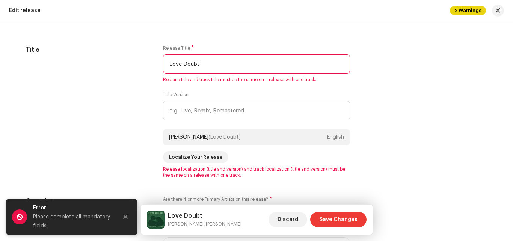
click at [334, 217] on span "Save Changes" at bounding box center [338, 219] width 38 height 15
click at [124, 216] on icon "Close" at bounding box center [126, 217] width 4 height 4
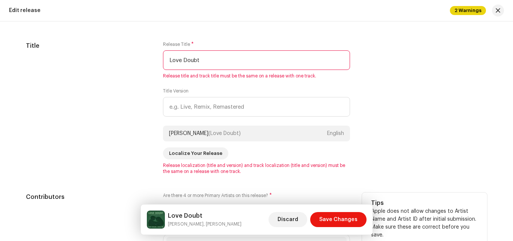
scroll to position [689, 0]
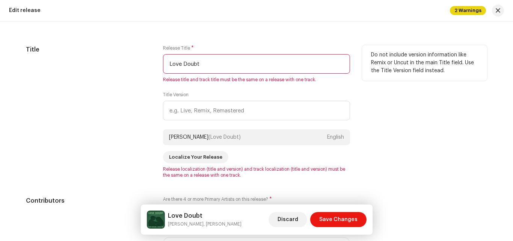
click at [238, 62] on input "Love Doubt" at bounding box center [256, 64] width 187 height 20
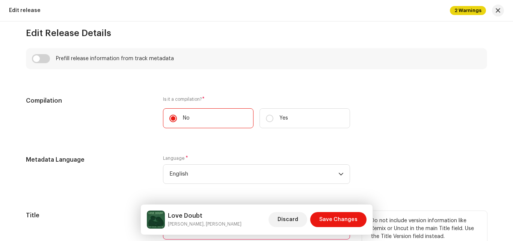
scroll to position [501, 0]
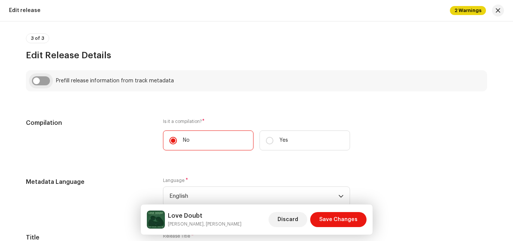
click at [41, 78] on input "checkbox" at bounding box center [41, 80] width 18 height 9
checkbox input "true"
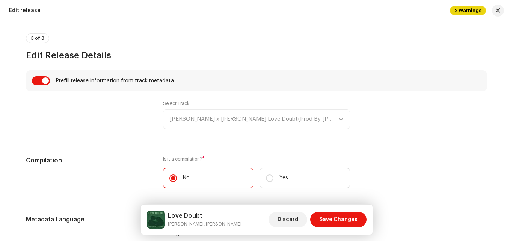
click at [339, 116] on div "Select Track [PERSON_NAME] x [PERSON_NAME] Love Doubt{Prod By [PERSON_NAME] Bea…" at bounding box center [256, 114] width 187 height 29
click at [268, 117] on div "Select Track [PERSON_NAME] x [PERSON_NAME] Love Doubt{Prod By [PERSON_NAME] Bea…" at bounding box center [256, 114] width 187 height 29
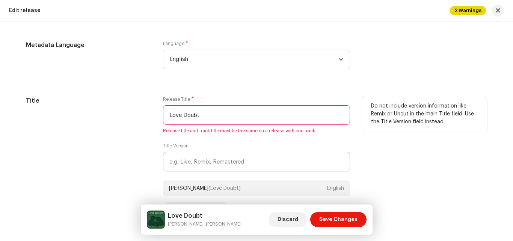
scroll to position [727, 0]
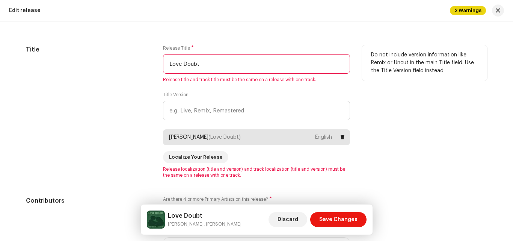
click at [245, 136] on div "[PERSON_NAME] (Love Doubt) English" at bounding box center [256, 137] width 187 height 16
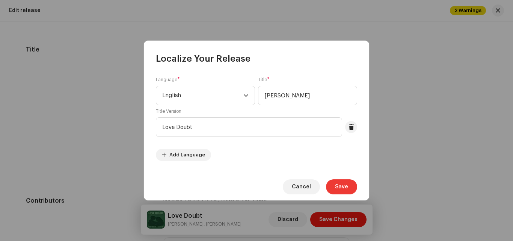
click at [342, 186] on span "Save" at bounding box center [341, 186] width 13 height 15
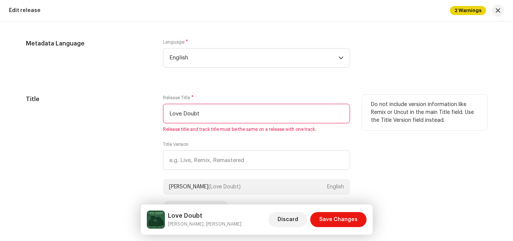
scroll to position [689, 0]
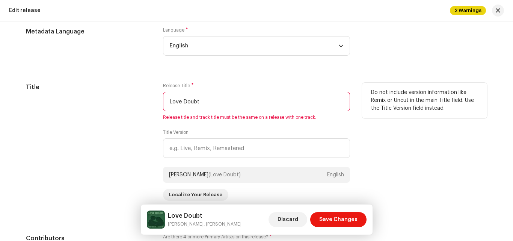
click at [226, 105] on input "Love Doubt" at bounding box center [256, 102] width 187 height 20
paste input "[PERSON_NAME] x [PERSON_NAME] Love Doubt{Prod By [PERSON_NAME] Beat}kcradio.wav"
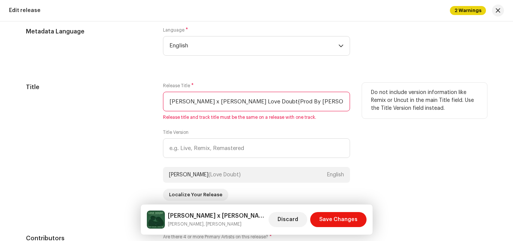
scroll to position [0, 3]
type input "[PERSON_NAME] x [PERSON_NAME] Love Doubt{Prod By [PERSON_NAME] Beat}kcradio.wav"
click at [360, 134] on div "Title Release Title * [PERSON_NAME] x [PERSON_NAME] Love Doubt{Prod By [PERSON_…" at bounding box center [257, 149] width 462 height 133
click at [362, 126] on div "Do not include version information like Remix or Uncut in the main Title field.…" at bounding box center [424, 149] width 125 height 133
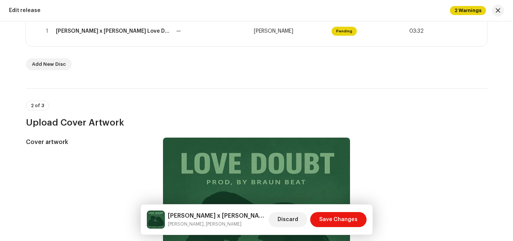
scroll to position [142, 0]
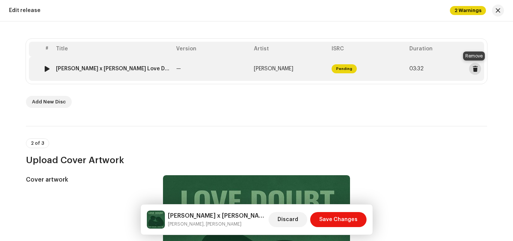
click at [475, 66] on span at bounding box center [476, 69] width 6 height 6
checkbox input "false"
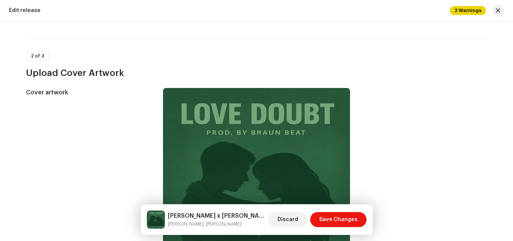
scroll to position [55, 0]
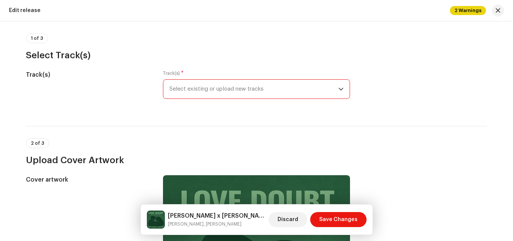
click at [274, 88] on span "Select existing or upload new tracks" at bounding box center [254, 89] width 169 height 19
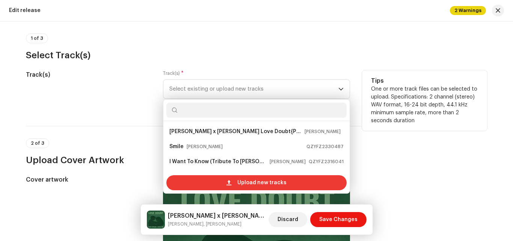
click at [222, 181] on div "Upload new tracks" at bounding box center [257, 182] width 180 height 15
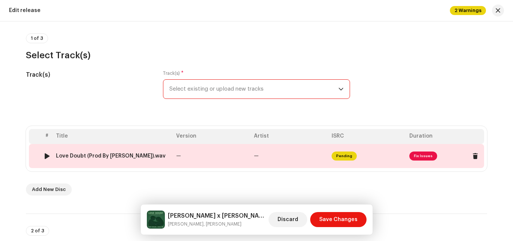
click at [419, 152] on span "Fix Issues" at bounding box center [424, 155] width 28 height 9
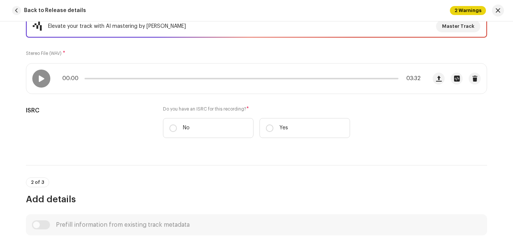
scroll to position [150, 0]
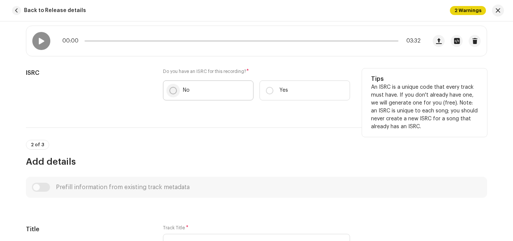
click at [171, 90] on input "No" at bounding box center [174, 91] width 8 height 8
radio input "true"
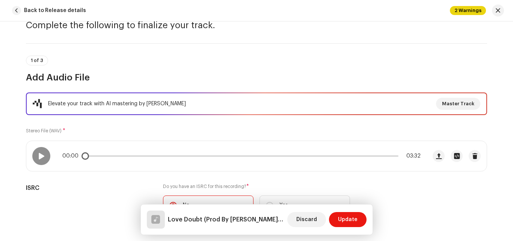
scroll to position [0, 0]
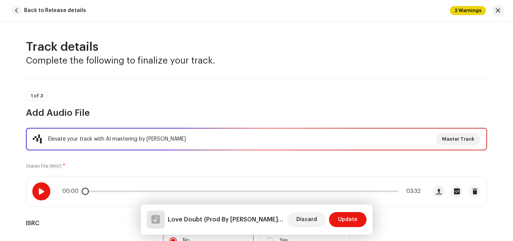
click at [39, 189] on span at bounding box center [41, 191] width 6 height 6
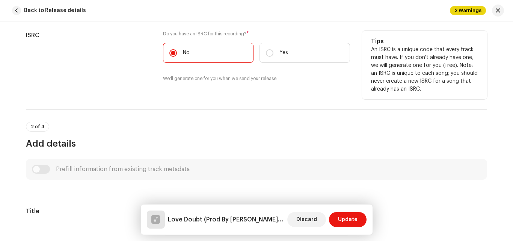
scroll to position [263, 0]
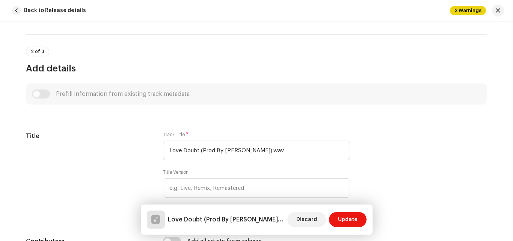
click at [39, 95] on div "Prefill information from existing track metadata" at bounding box center [257, 93] width 450 height 9
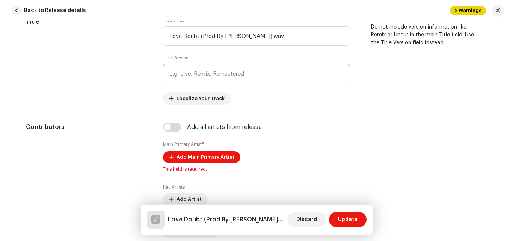
scroll to position [338, 0]
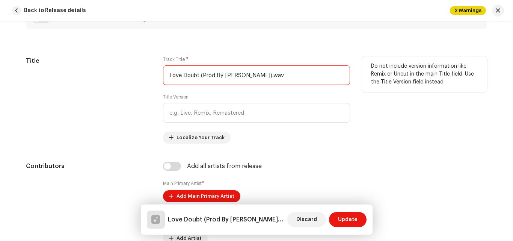
click at [270, 75] on input "Love Doubt (Prod By [PERSON_NAME]).wav" at bounding box center [256, 75] width 187 height 20
type input "Love Doubt"
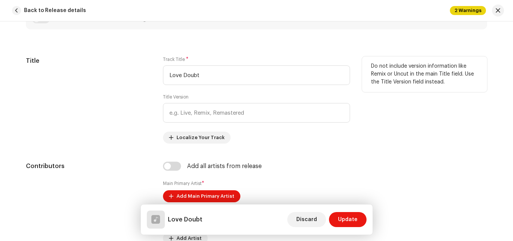
click at [362, 109] on div "Do not include version information like Remix or Uncut in the main Title field.…" at bounding box center [424, 99] width 125 height 87
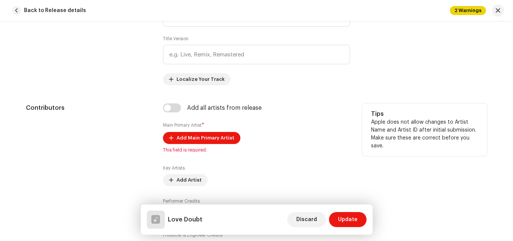
scroll to position [413, 0]
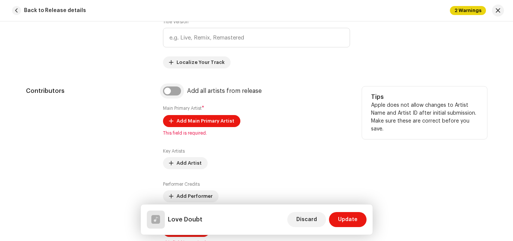
click at [174, 89] on input "checkbox" at bounding box center [172, 90] width 18 height 9
checkbox input "true"
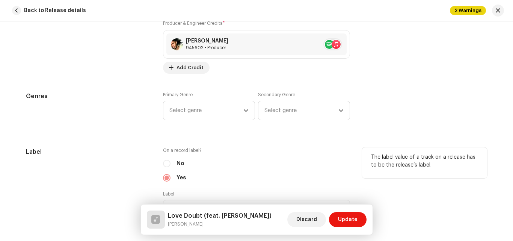
scroll to position [677, 0]
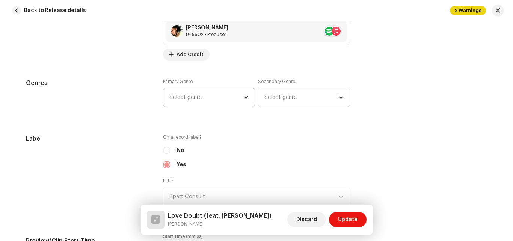
click at [209, 95] on span "Select genre" at bounding box center [207, 97] width 74 height 19
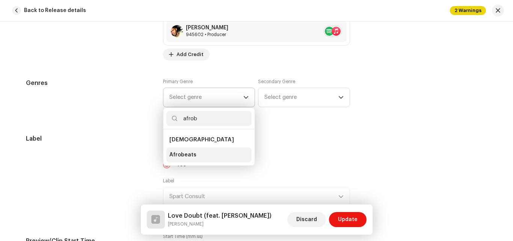
type input "afrob"
click at [208, 154] on li "Afrobeats" at bounding box center [209, 154] width 85 height 15
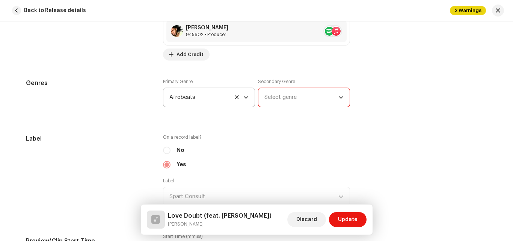
click at [271, 96] on span "Select genre" at bounding box center [302, 97] width 74 height 19
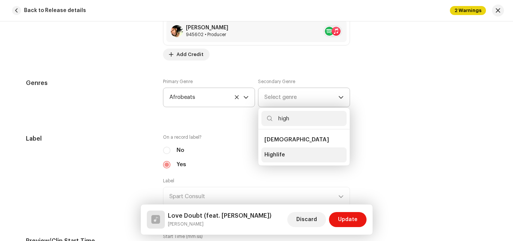
type input "high"
click at [277, 157] on span "Highlife" at bounding box center [275, 155] width 21 height 8
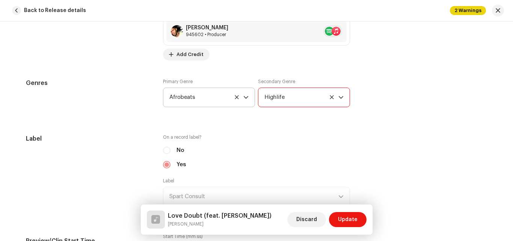
click at [379, 113] on div "Genres Primary Genre Afrobeats Secondary Genre Highlife" at bounding box center [257, 98] width 462 height 38
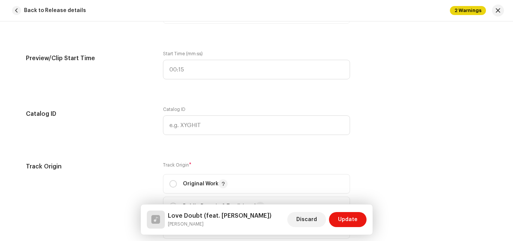
scroll to position [865, 0]
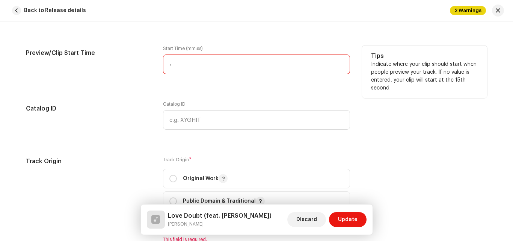
click at [204, 66] on input ":" at bounding box center [256, 65] width 187 height 20
type input "00:10"
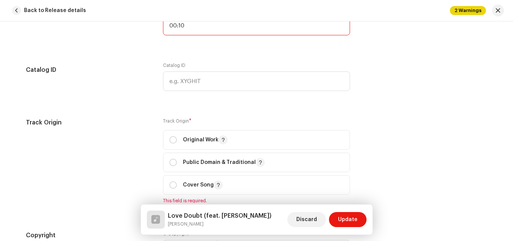
scroll to position [902, 0]
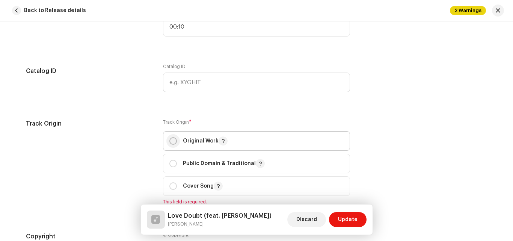
click at [174, 141] on input "radio" at bounding box center [174, 141] width 8 height 8
radio input "true"
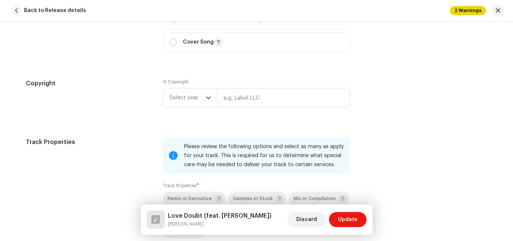
scroll to position [1052, 0]
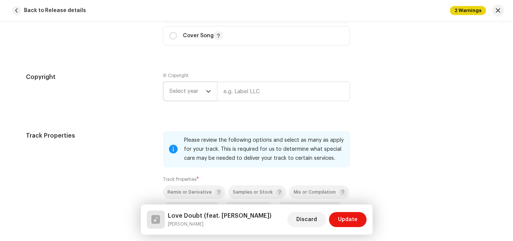
click at [191, 90] on span "Select year" at bounding box center [188, 91] width 36 height 19
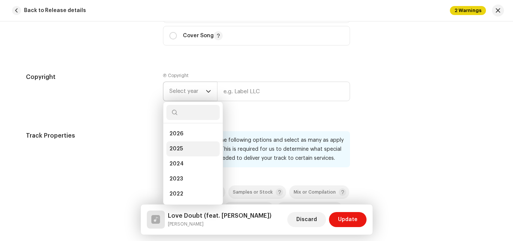
click at [183, 146] on li "2025" at bounding box center [193, 148] width 53 height 15
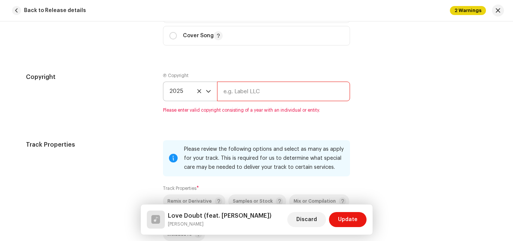
click at [273, 90] on input "text" at bounding box center [283, 92] width 133 height 20
type input "Spart Consult"
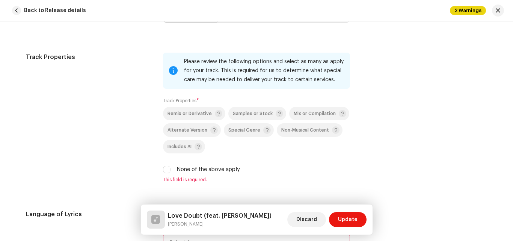
scroll to position [1240, 0]
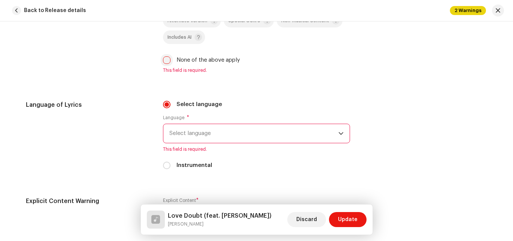
click at [166, 61] on input "None of the above apply" at bounding box center [167, 60] width 8 height 8
checkbox input "true"
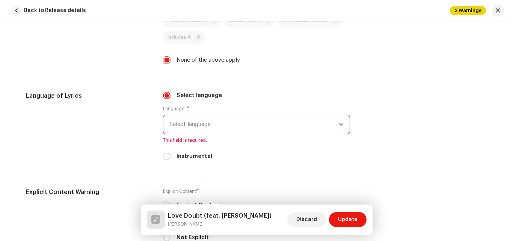
click at [303, 118] on span "Select language" at bounding box center [254, 124] width 169 height 19
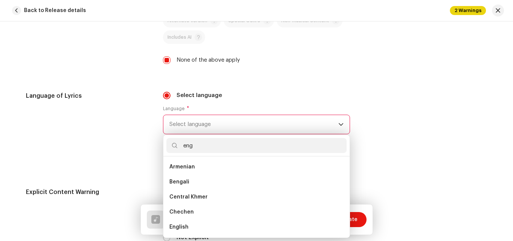
scroll to position [0, 0]
type input "eng"
click at [213, 179] on li "English" at bounding box center [257, 181] width 180 height 15
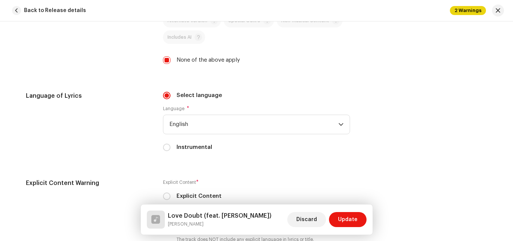
click at [353, 94] on div "Language of Lyrics Select language Language * English Instrumental" at bounding box center [257, 125] width 462 height 69
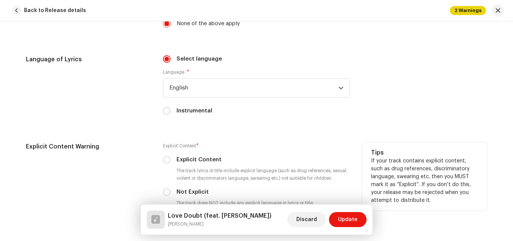
scroll to position [1353, 0]
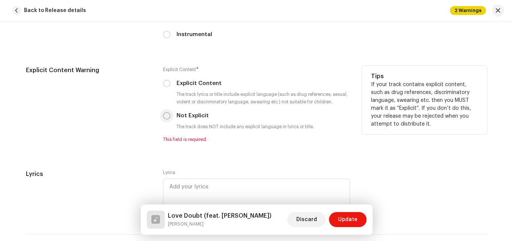
click at [167, 116] on input "Not Explicit" at bounding box center [167, 116] width 8 height 8
radio input "true"
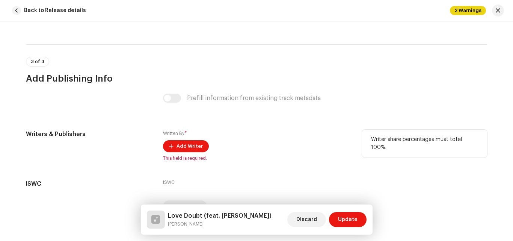
scroll to position [1541, 0]
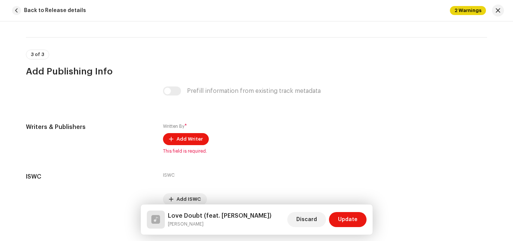
click at [168, 92] on div "Prefill information from existing track metadata" at bounding box center [256, 90] width 187 height 9
click at [190, 136] on span "Add Writer" at bounding box center [190, 139] width 26 height 15
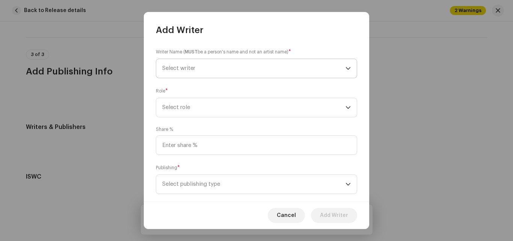
click at [246, 66] on span "Select writer" at bounding box center [253, 68] width 183 height 19
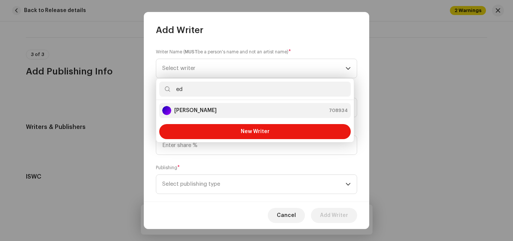
type input "ed"
click at [244, 107] on div "[PERSON_NAME] 708934" at bounding box center [255, 110] width 186 height 9
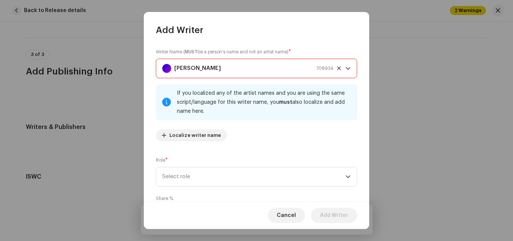
click at [263, 67] on div "[PERSON_NAME] 708934" at bounding box center [247, 68] width 171 height 19
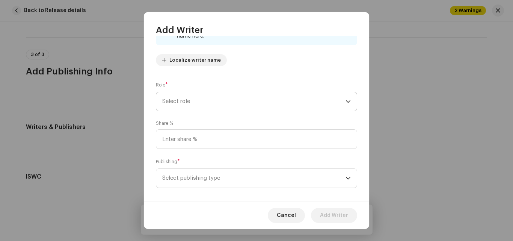
click at [248, 96] on span "Select role" at bounding box center [253, 101] width 183 height 19
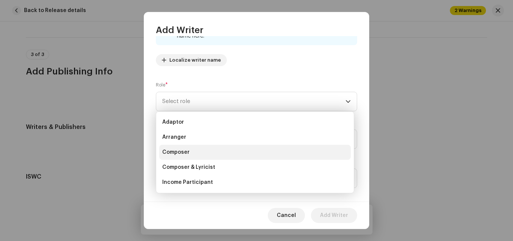
click at [207, 153] on li "Composer" at bounding box center [255, 152] width 192 height 15
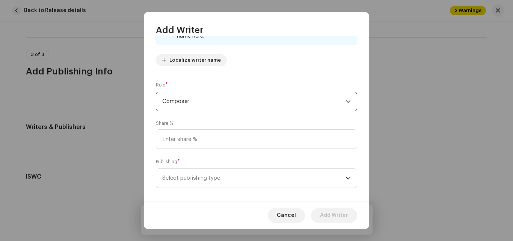
click at [270, 101] on span "Composer" at bounding box center [253, 101] width 183 height 19
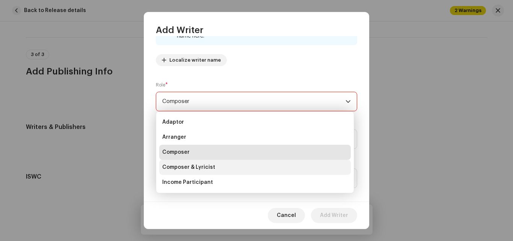
click at [206, 166] on span "Composer & Lyricist" at bounding box center [188, 168] width 53 height 8
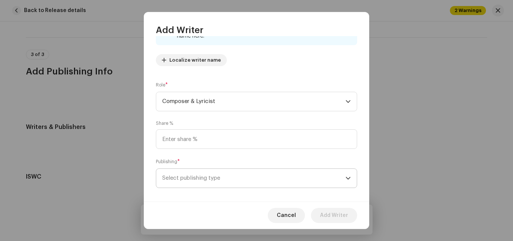
click at [267, 181] on span "Select publishing type" at bounding box center [253, 178] width 183 height 19
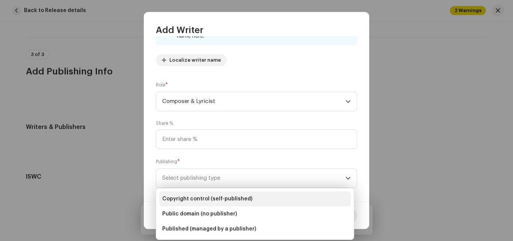
click at [225, 199] on span "Copyright control (self-published)" at bounding box center [207, 199] width 90 height 8
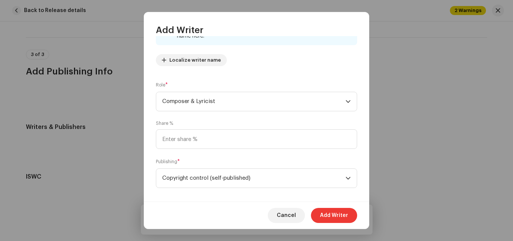
click at [334, 212] on span "Add Writer" at bounding box center [334, 215] width 28 height 15
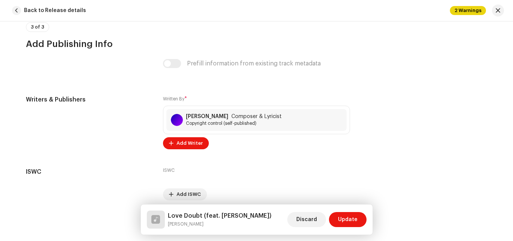
scroll to position [1600, 0]
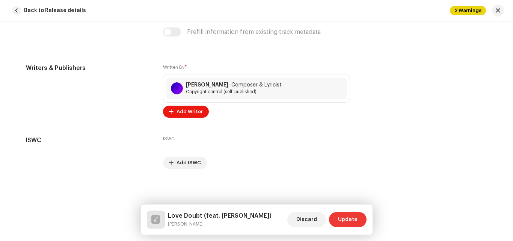
click at [345, 220] on span "Update" at bounding box center [348, 219] width 20 height 15
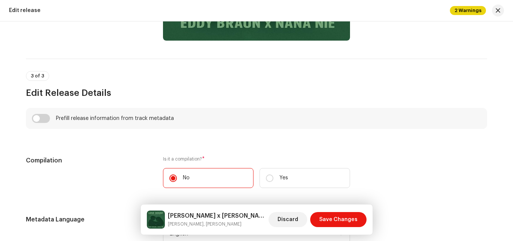
scroll to position [468, 0]
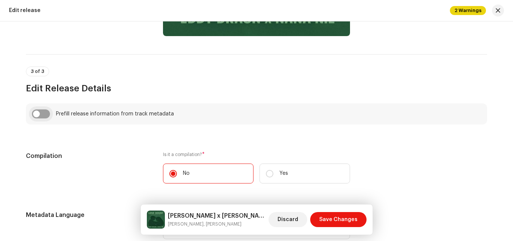
click at [39, 113] on input "checkbox" at bounding box center [41, 113] width 18 height 9
checkbox input "true"
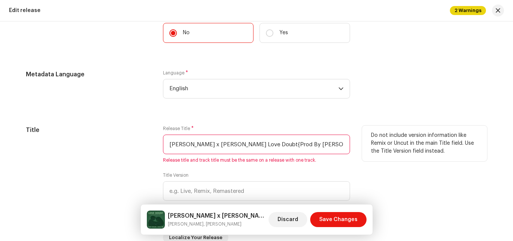
scroll to position [731, 0]
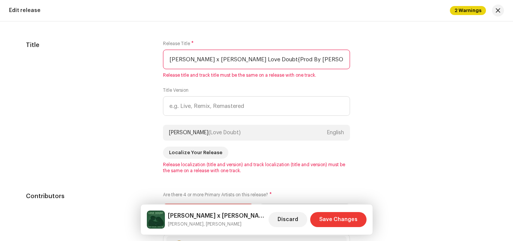
click at [338, 218] on span "Save Changes" at bounding box center [338, 219] width 38 height 15
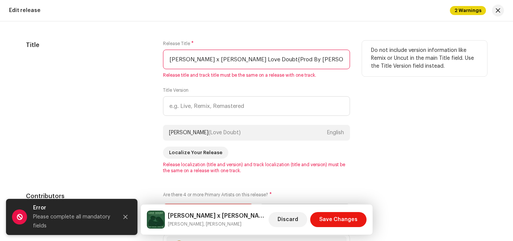
click at [261, 61] on input "[PERSON_NAME] x [PERSON_NAME] Love Doubt{Prod By [PERSON_NAME] Beat}kcradio.wav" at bounding box center [256, 60] width 187 height 20
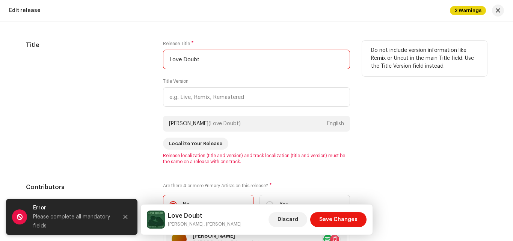
type input "Love Doubt"
click at [362, 95] on div "Do not include version information like Remix or Uncut in the main Title field.…" at bounding box center [424, 103] width 125 height 124
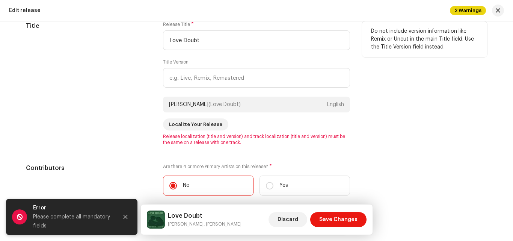
scroll to position [769, 0]
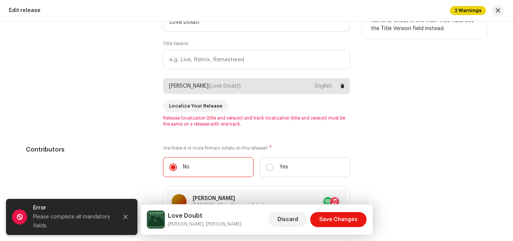
click at [233, 83] on div "[PERSON_NAME] (Love Doubt) English" at bounding box center [256, 86] width 187 height 16
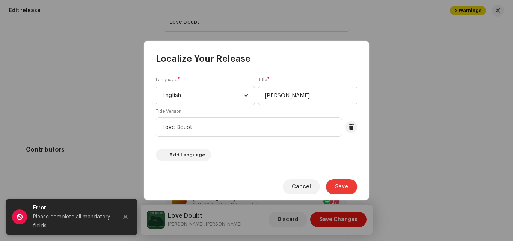
click at [339, 186] on span "Save" at bounding box center [341, 186] width 13 height 15
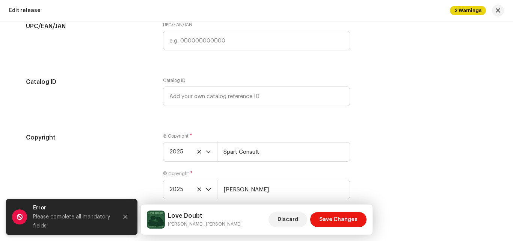
scroll to position [1318, 0]
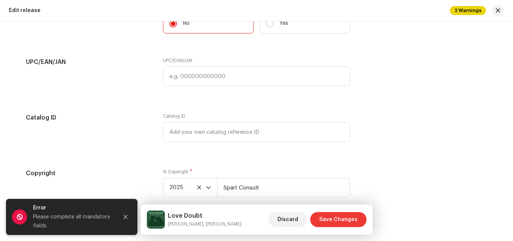
click at [339, 217] on span "Save Changes" at bounding box center [338, 219] width 38 height 15
click at [337, 217] on span "Save Changes" at bounding box center [338, 219] width 38 height 15
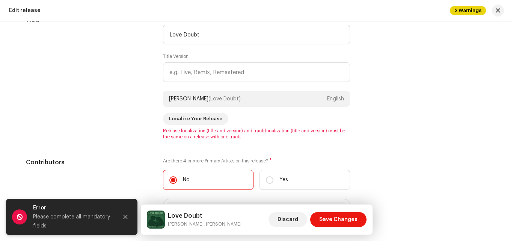
scroll to position [754, 0]
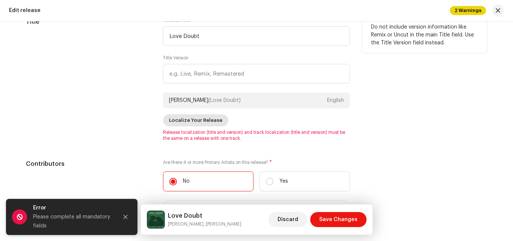
click at [195, 118] on span "Localize Your Release" at bounding box center [195, 120] width 53 height 15
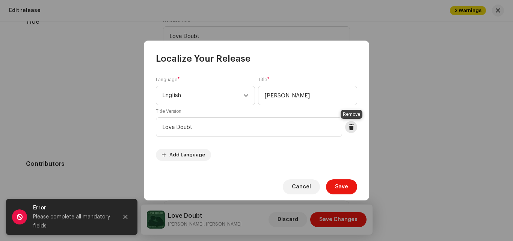
click at [353, 123] on button at bounding box center [351, 127] width 12 height 12
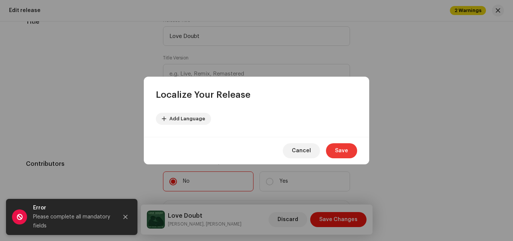
click at [343, 149] on span "Save" at bounding box center [341, 150] width 13 height 15
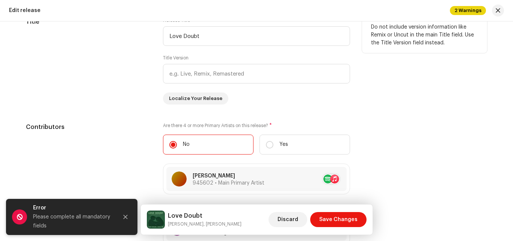
click at [312, 101] on div "Release Title * Love Doubt Title Version Localize Your Release" at bounding box center [256, 60] width 187 height 87
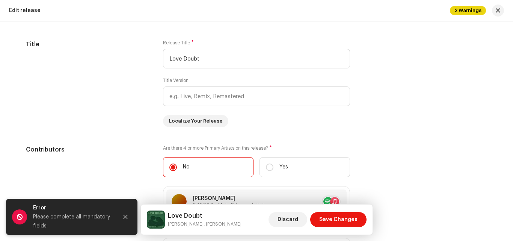
scroll to position [792, 0]
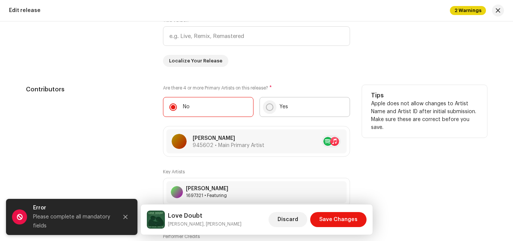
click at [271, 107] on input "Yes" at bounding box center [270, 107] width 8 height 8
radio input "true"
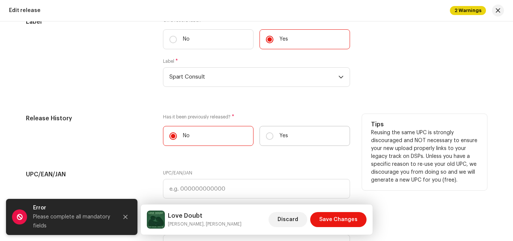
scroll to position [974, 0]
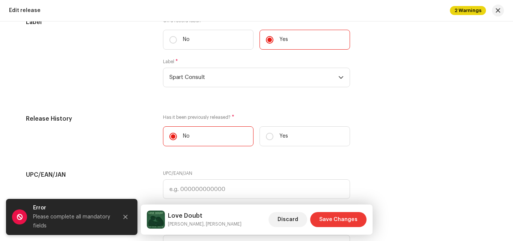
click at [335, 218] on span "Save Changes" at bounding box center [338, 219] width 38 height 15
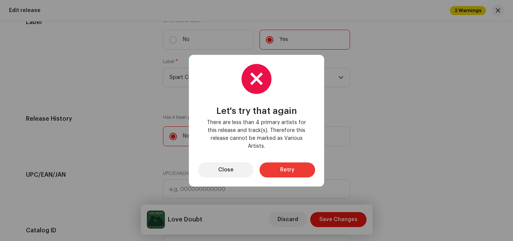
click at [283, 168] on span "Retry" at bounding box center [287, 169] width 14 height 15
click at [227, 170] on span "Close" at bounding box center [225, 169] width 15 height 15
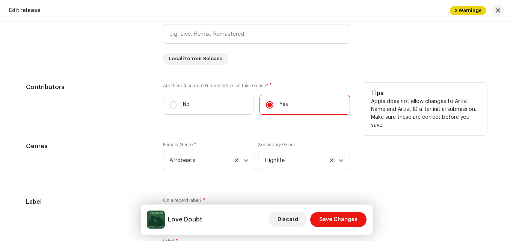
scroll to position [786, 0]
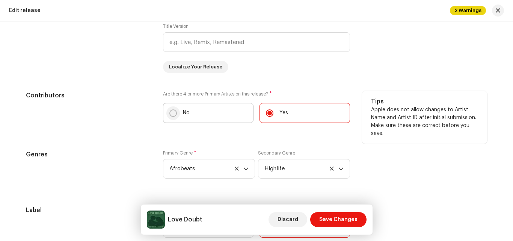
click at [173, 113] on input "No" at bounding box center [174, 113] width 8 height 8
radio input "true"
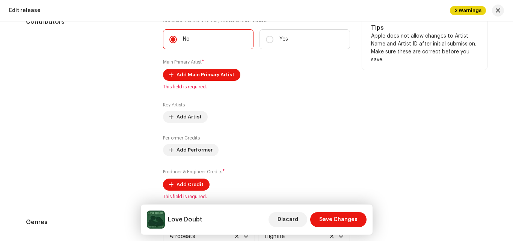
scroll to position [861, 0]
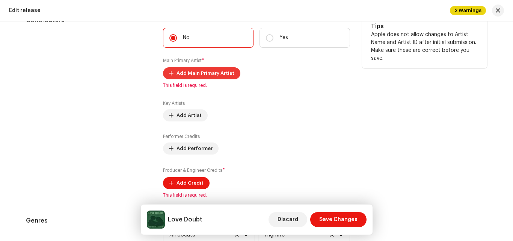
click at [195, 72] on span "Add Main Primary Artist" at bounding box center [206, 73] width 58 height 15
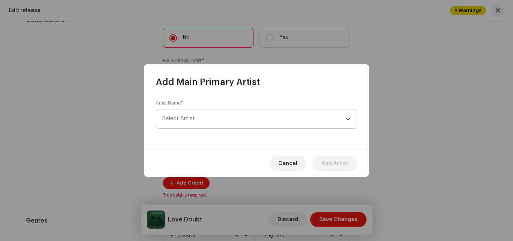
click at [223, 119] on span "Select Artist" at bounding box center [253, 118] width 183 height 19
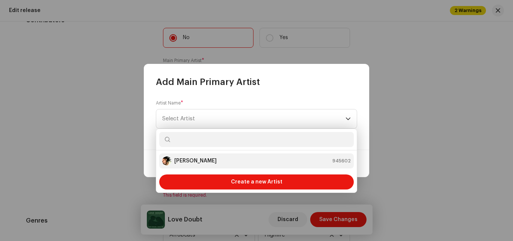
click at [215, 162] on div "[PERSON_NAME] 945602" at bounding box center [256, 160] width 189 height 9
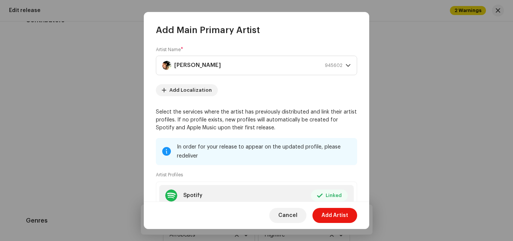
scroll to position [0, 0]
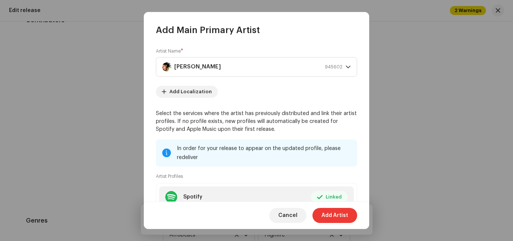
click at [335, 216] on span "Add Artist" at bounding box center [335, 215] width 27 height 15
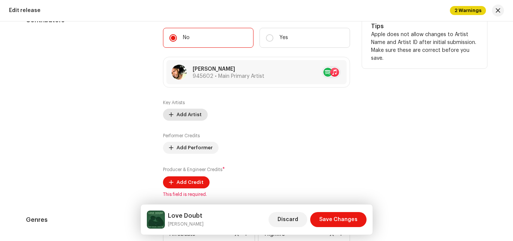
click at [188, 112] on span "Add Artist" at bounding box center [189, 114] width 25 height 15
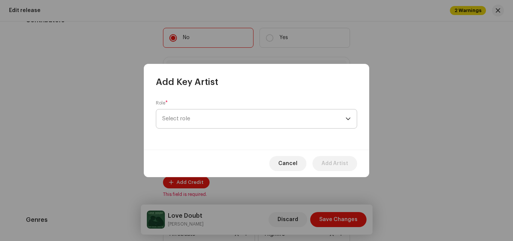
click at [201, 115] on span "Select role" at bounding box center [253, 118] width 183 height 19
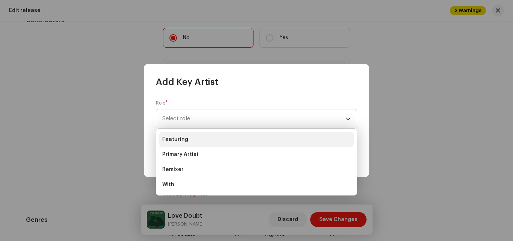
click at [199, 139] on li "Featuring" at bounding box center [256, 139] width 195 height 15
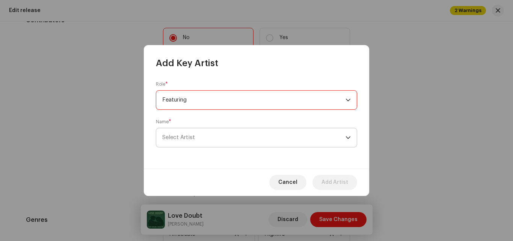
click at [213, 134] on span "Select Artist" at bounding box center [253, 137] width 183 height 19
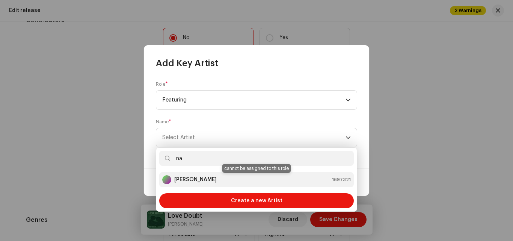
type input "na"
click at [221, 179] on div "[PERSON_NAME] 1697321" at bounding box center [256, 179] width 189 height 9
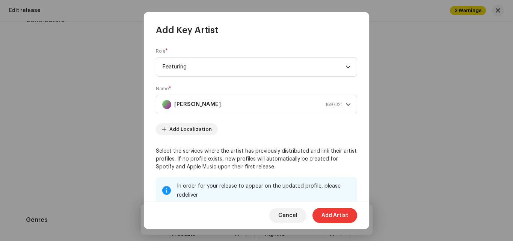
click at [336, 213] on span "Add Artist" at bounding box center [335, 215] width 27 height 15
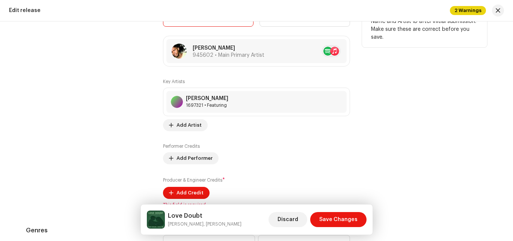
scroll to position [899, 0]
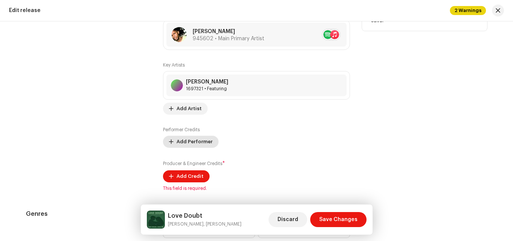
click at [190, 140] on span "Add Performer" at bounding box center [195, 141] width 36 height 15
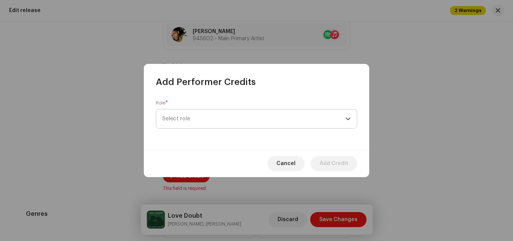
click at [223, 118] on span "Select role" at bounding box center [253, 118] width 183 height 19
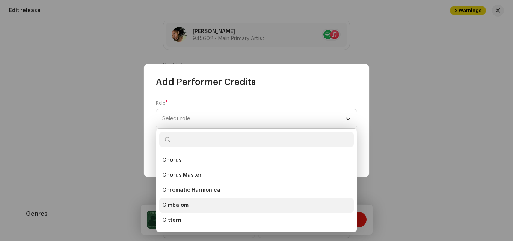
scroll to position [1165, 0]
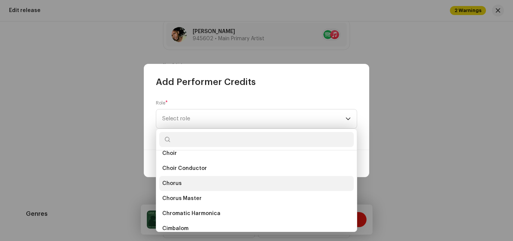
click at [216, 181] on li "Chorus" at bounding box center [256, 183] width 195 height 15
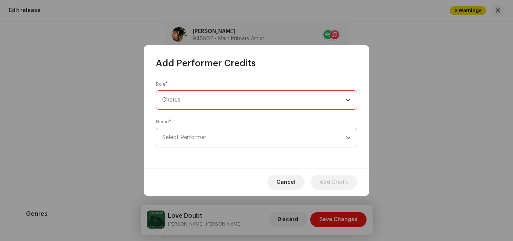
click at [243, 138] on span "Select Performer" at bounding box center [253, 137] width 183 height 19
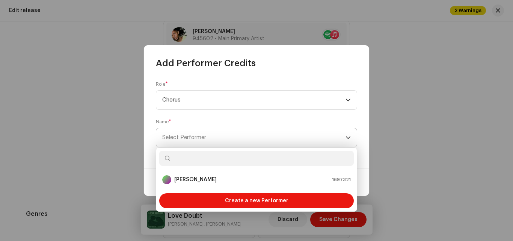
click at [246, 134] on span "Select Performer" at bounding box center [253, 137] width 183 height 19
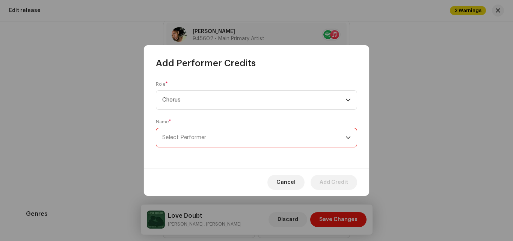
click at [246, 134] on span "Select Performer" at bounding box center [253, 137] width 183 height 19
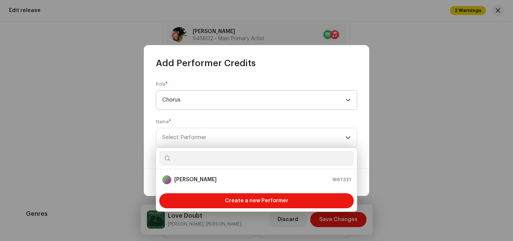
click at [245, 95] on span "Chorus" at bounding box center [253, 100] width 183 height 19
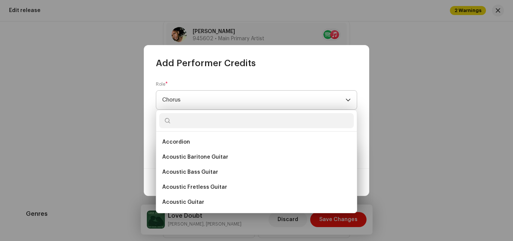
scroll to position [1125, 0]
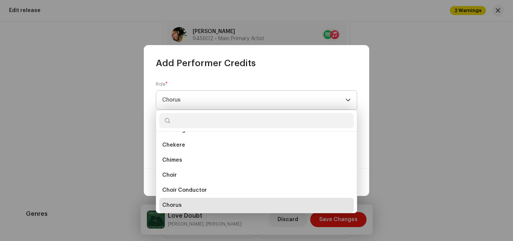
click at [241, 98] on span "Chorus" at bounding box center [253, 100] width 183 height 19
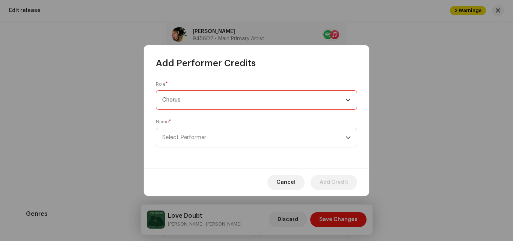
click at [241, 98] on span "Chorus" at bounding box center [253, 100] width 183 height 19
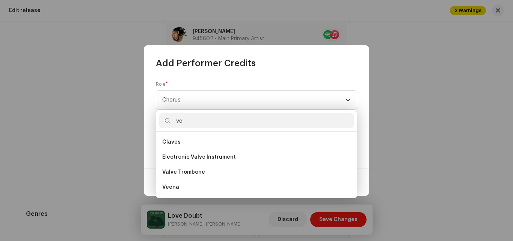
scroll to position [0, 0]
type input "v"
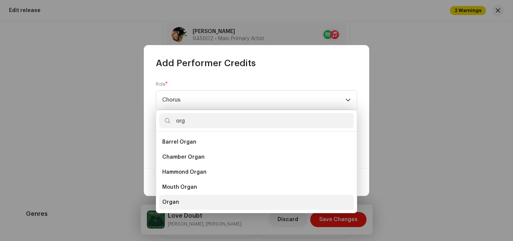
type input "org"
click at [222, 197] on li "Organ" at bounding box center [256, 202] width 195 height 15
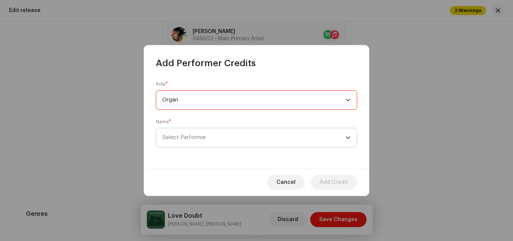
click at [254, 136] on span "Select Performer" at bounding box center [253, 137] width 183 height 19
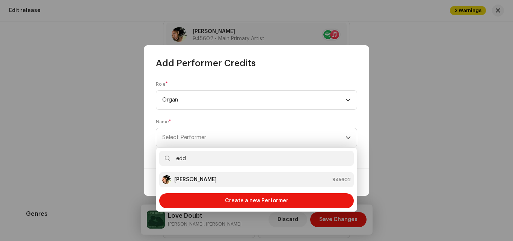
type input "edd"
click at [221, 179] on div "[PERSON_NAME] 945602" at bounding box center [256, 179] width 189 height 9
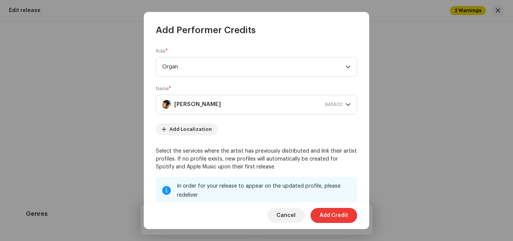
click at [333, 215] on span "Add Credit" at bounding box center [334, 215] width 29 height 15
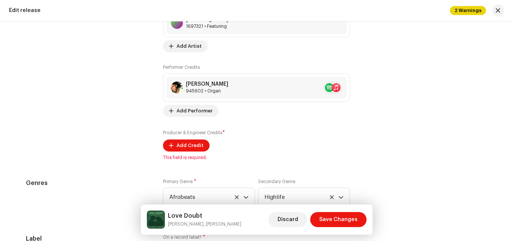
scroll to position [974, 0]
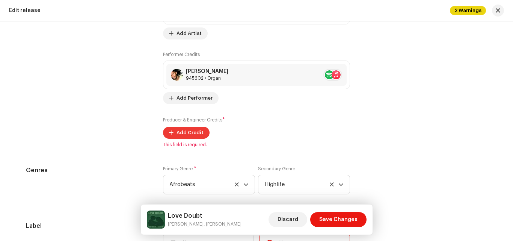
click at [192, 131] on span "Add Credit" at bounding box center [190, 132] width 27 height 15
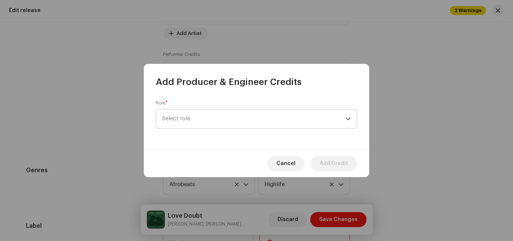
click at [244, 117] on span "Select role" at bounding box center [253, 118] width 183 height 19
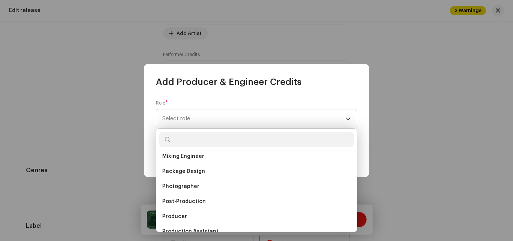
scroll to position [263, 0]
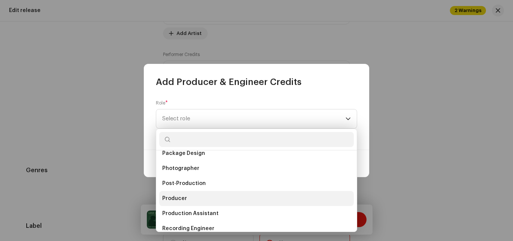
click at [230, 198] on li "Producer" at bounding box center [256, 198] width 195 height 15
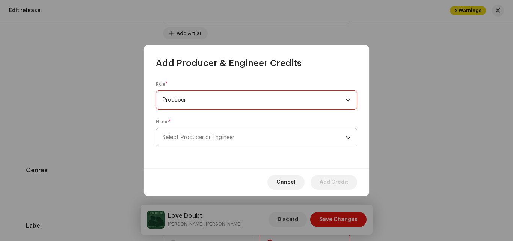
click at [257, 135] on span "Select Producer or Engineer" at bounding box center [253, 137] width 183 height 19
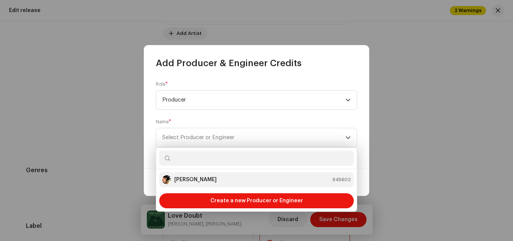
click at [222, 177] on div "[PERSON_NAME] 945602" at bounding box center [256, 179] width 189 height 9
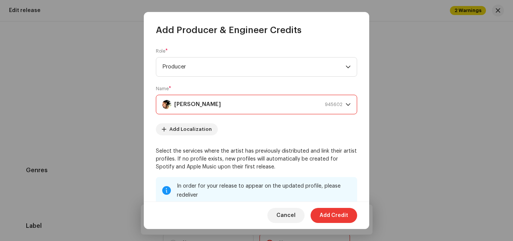
click at [335, 214] on span "Add Credit" at bounding box center [334, 215] width 29 height 15
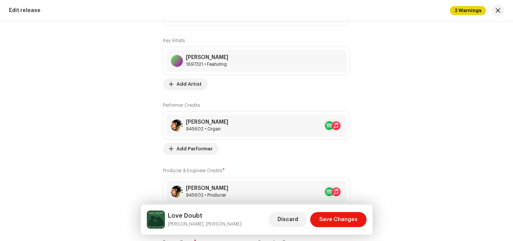
scroll to position [936, 0]
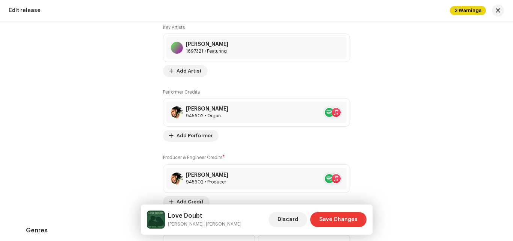
click at [340, 219] on span "Save Changes" at bounding box center [338, 219] width 38 height 15
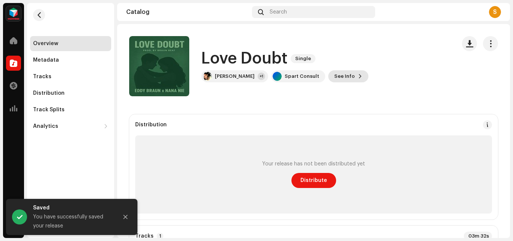
click at [335, 75] on span "See Info" at bounding box center [345, 76] width 21 height 15
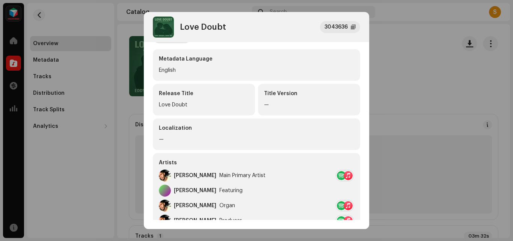
scroll to position [75, 0]
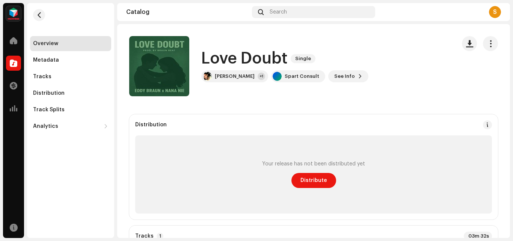
click at [394, 58] on div "Love Doubt 3043636 Metadata Distribution Metadata Language English Release Titl…" at bounding box center [256, 120] width 513 height 241
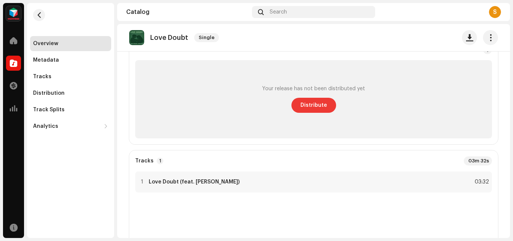
click at [313, 103] on span "Distribute" at bounding box center [314, 105] width 27 height 15
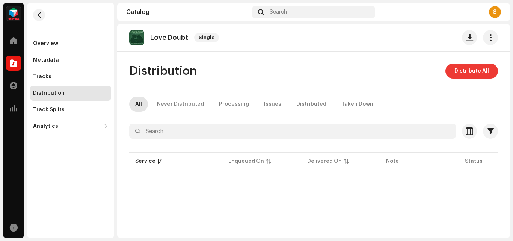
click at [475, 72] on span "Distribute All" at bounding box center [472, 71] width 35 height 15
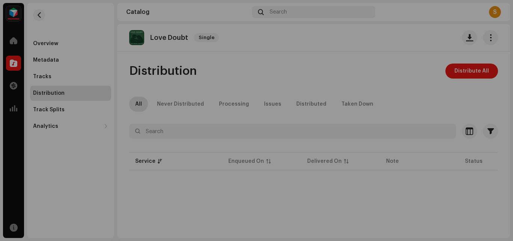
click at [380, 74] on div "Not Eligible For Distribution The selected services are not eligible for distri…" at bounding box center [256, 120] width 513 height 241
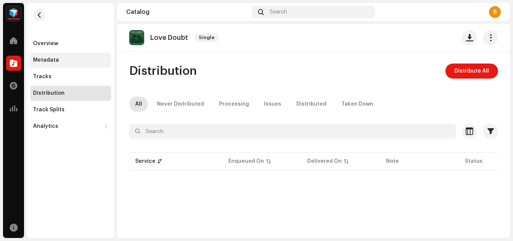
click at [61, 60] on div "Metadata" at bounding box center [70, 60] width 75 height 6
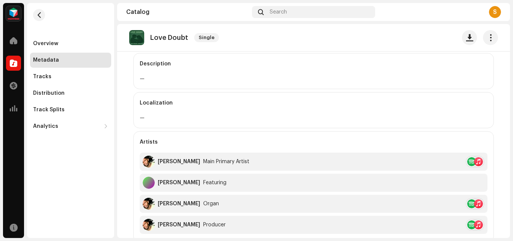
scroll to position [84, 0]
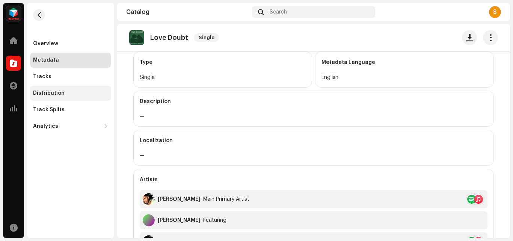
click at [45, 90] on div "Distribution" at bounding box center [70, 93] width 81 height 15
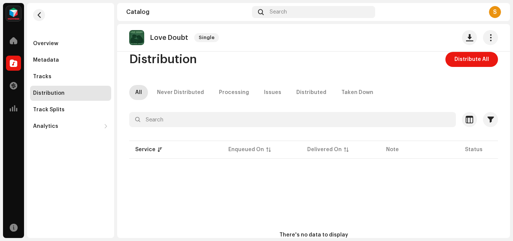
scroll to position [9, 0]
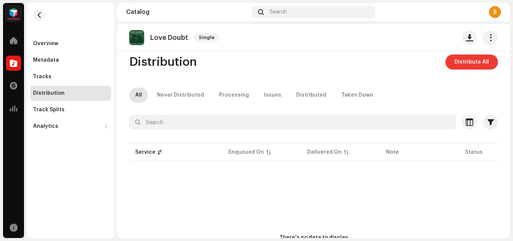
click at [474, 58] on span "Distribute All" at bounding box center [472, 62] width 35 height 15
click at [385, 76] on div "Not Eligible For Distribution The selected services are not eligible for distri…" at bounding box center [256, 120] width 513 height 241
click at [15, 39] on span at bounding box center [14, 41] width 8 height 6
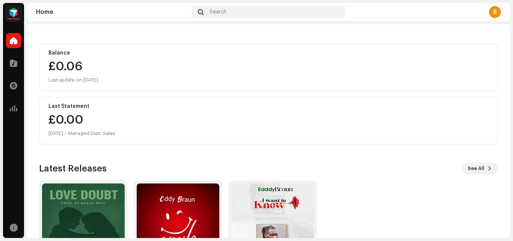
scroll to position [130, 0]
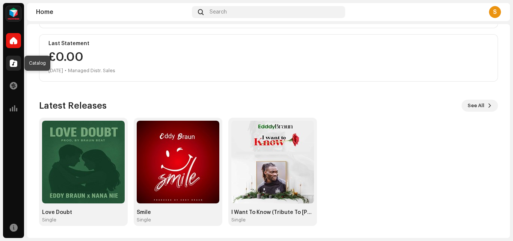
click at [14, 62] on span at bounding box center [14, 63] width 8 height 6
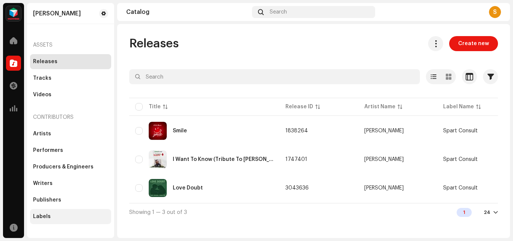
click at [42, 216] on div "Labels" at bounding box center [42, 216] width 18 height 6
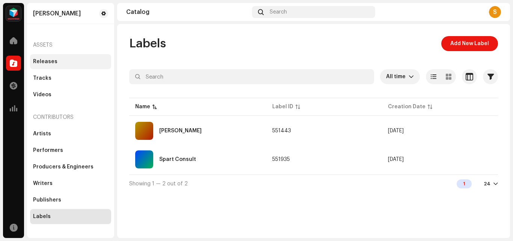
click at [48, 59] on div "Releases" at bounding box center [45, 62] width 24 height 6
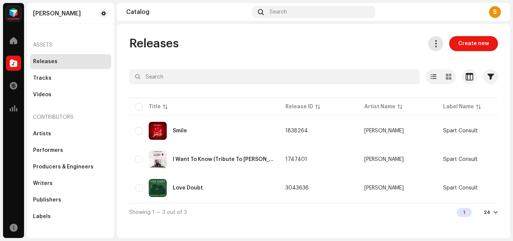
click at [438, 41] on span at bounding box center [436, 44] width 7 height 6
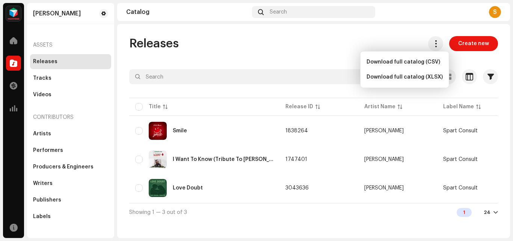
click at [286, 53] on div "Releases Create new Selected 0 Select all 3 Options Filters Distribution status…" at bounding box center [313, 128] width 393 height 185
